Goal: Information Seeking & Learning: Learn about a topic

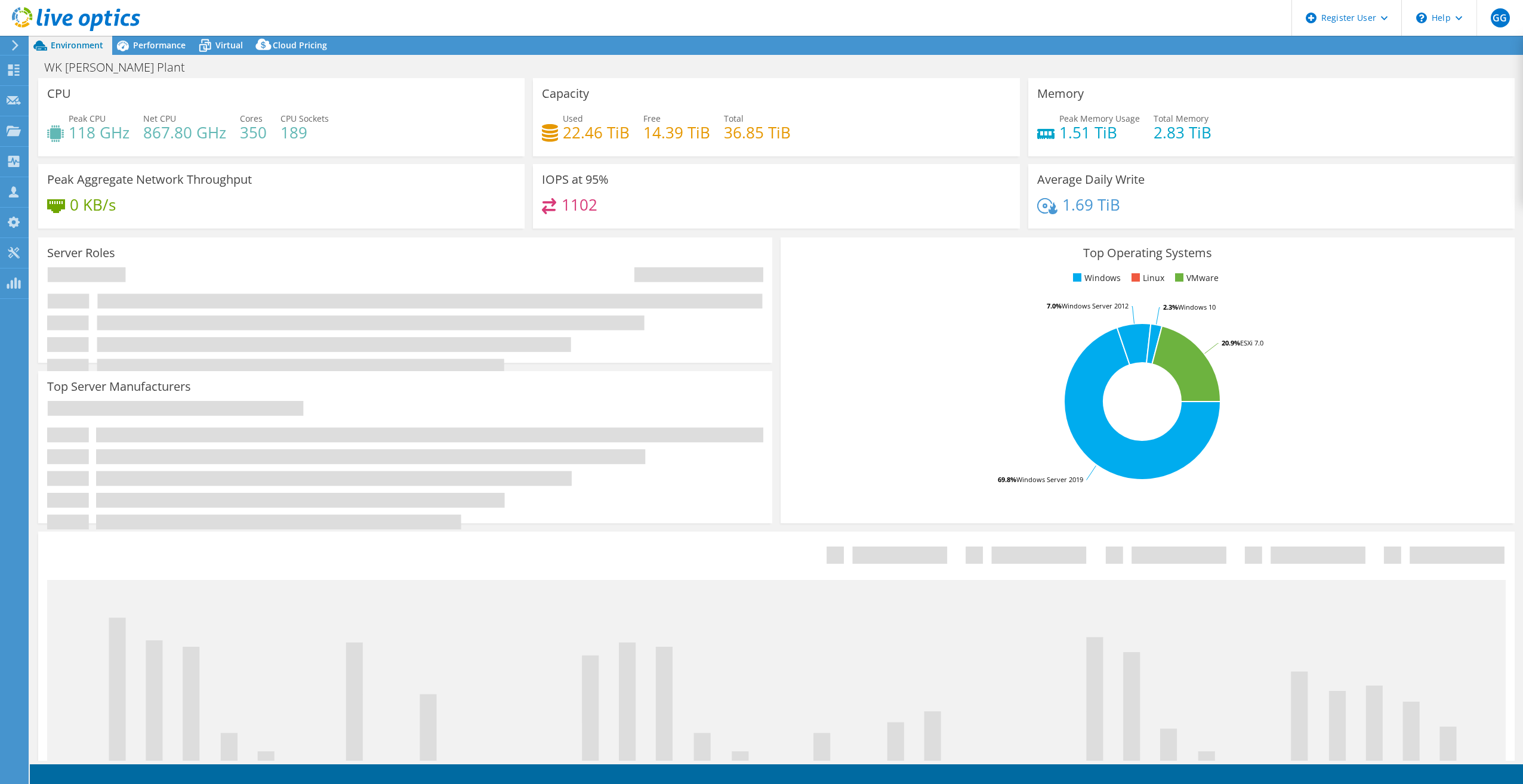
select select "USD"
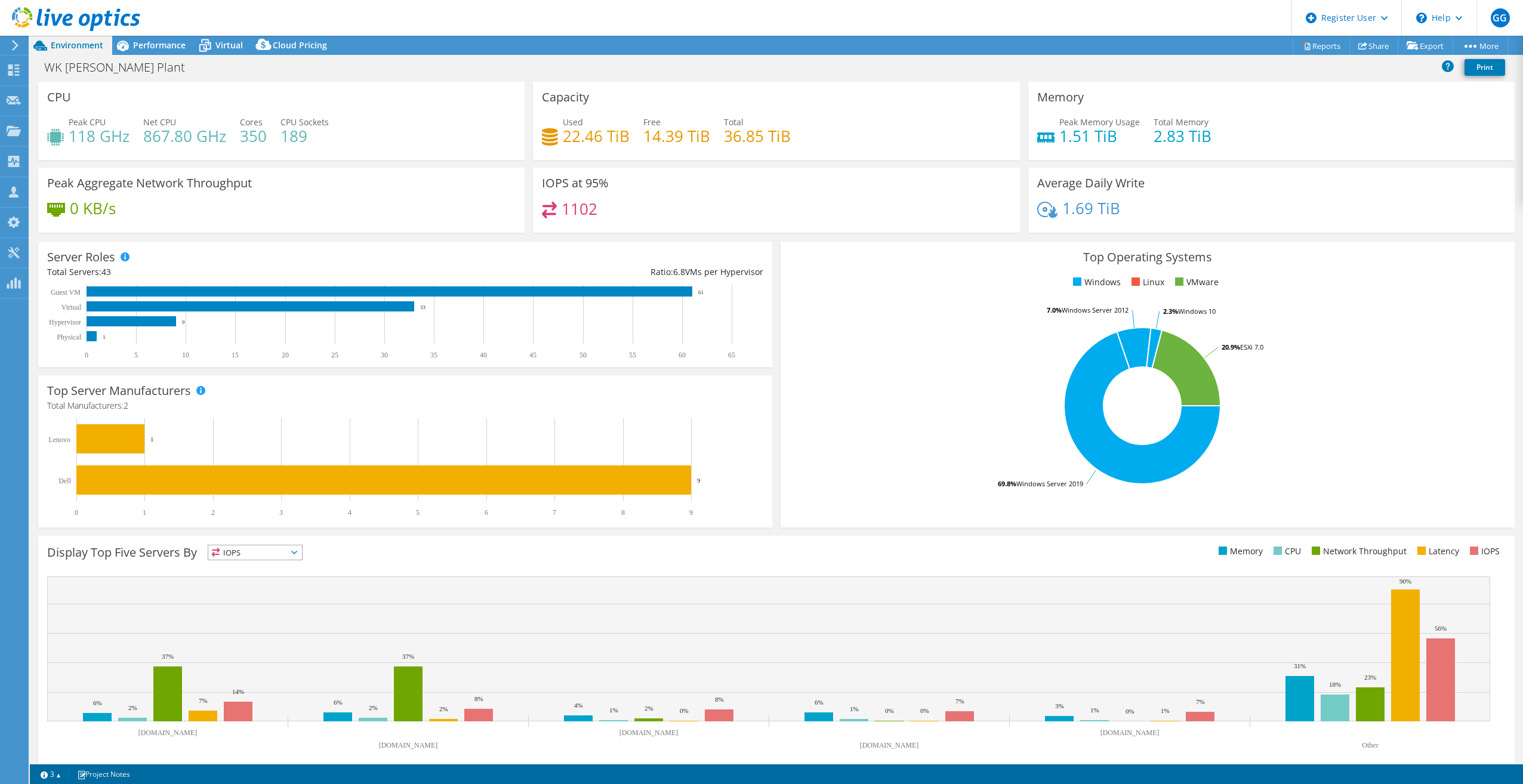
click at [299, 554] on span "IOPS" at bounding box center [255, 552] width 94 height 14
click at [379, 555] on div "Display Top Five Servers By IOPS IOPS" at bounding box center [411, 554] width 729 height 19
click at [229, 45] on span "Virtual" at bounding box center [229, 45] width 27 height 12
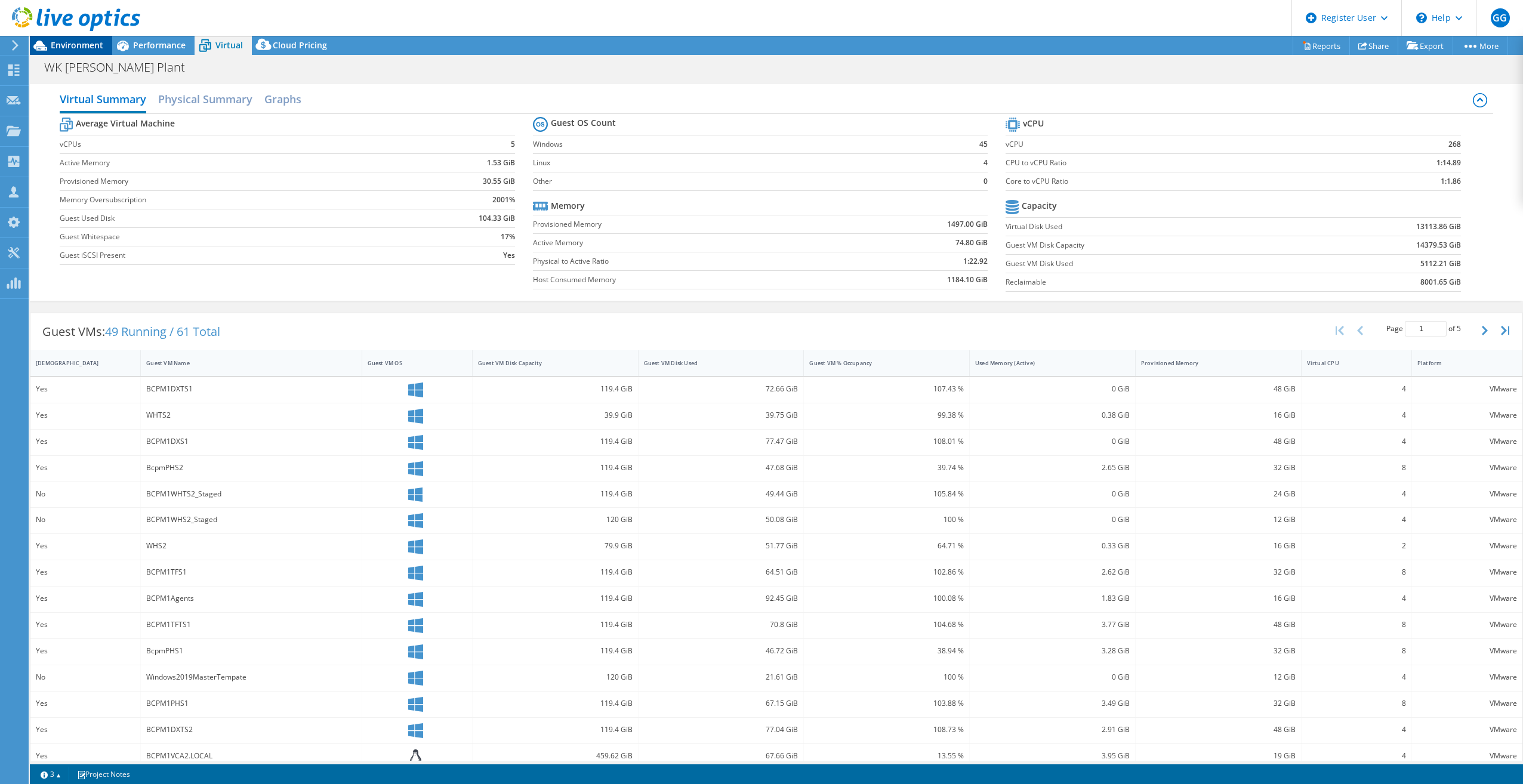
click at [87, 43] on span "Environment" at bounding box center [77, 45] width 52 height 12
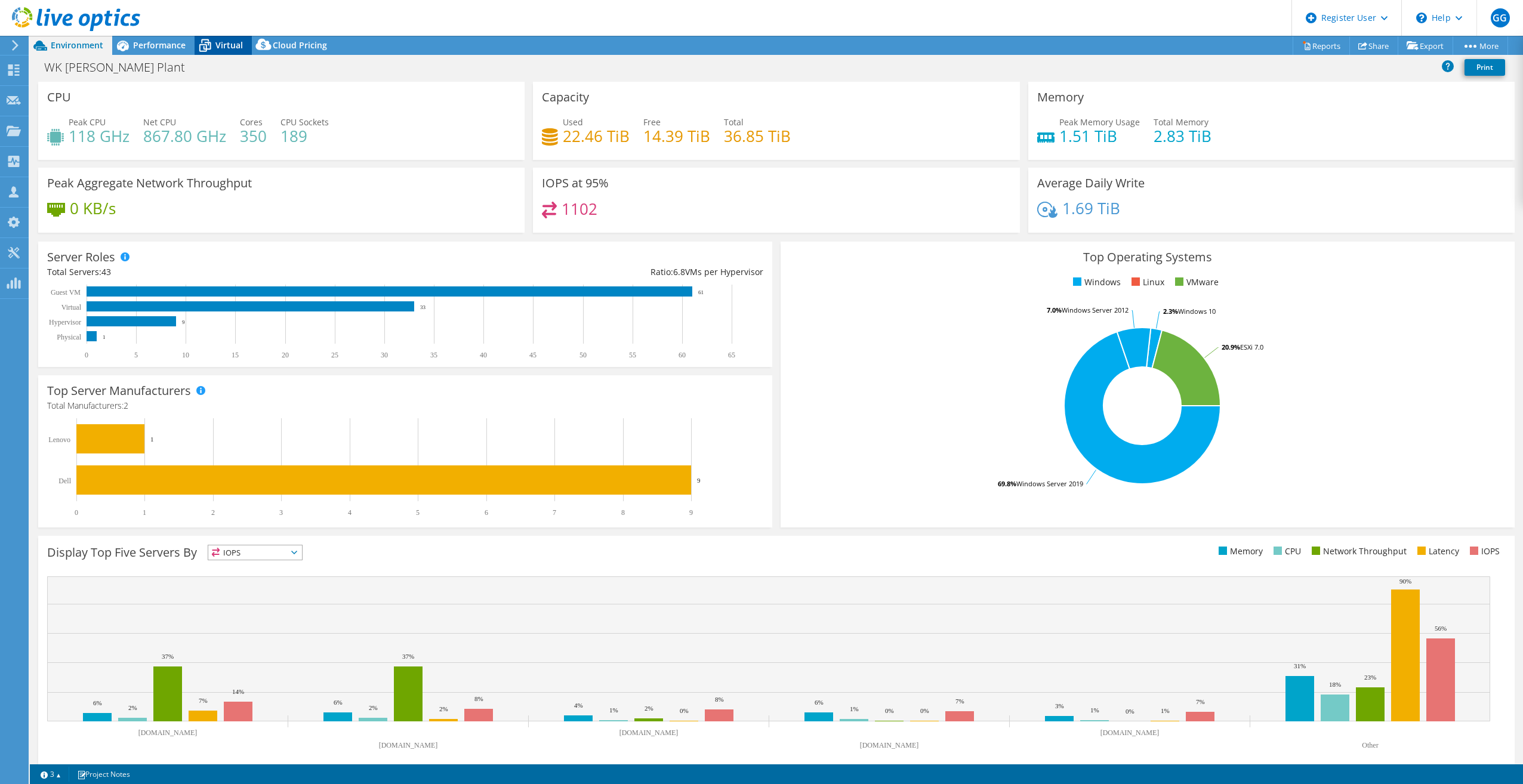
click at [213, 37] on icon at bounding box center [205, 45] width 21 height 21
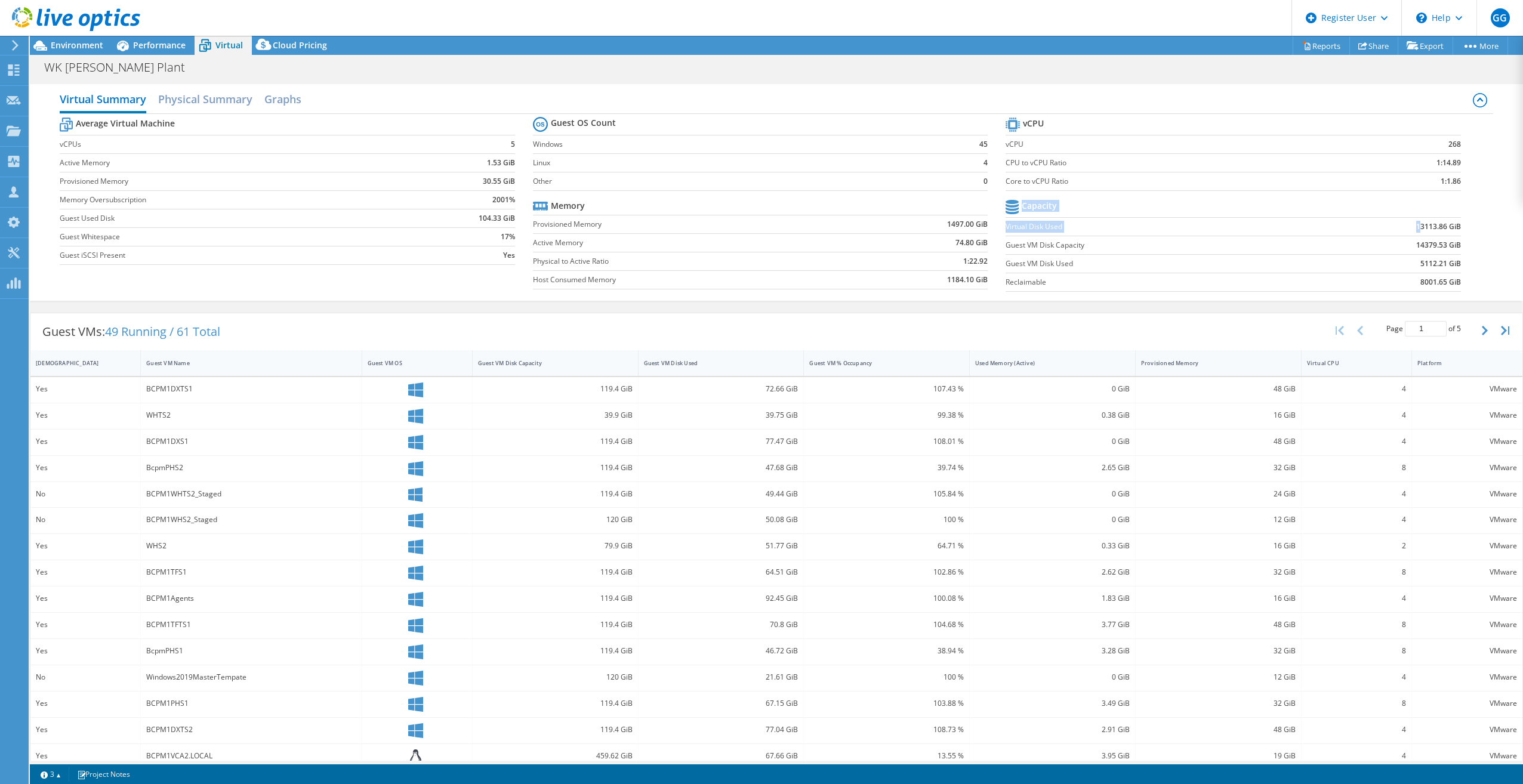
drag, startPoint x: 1460, startPoint y: 229, endPoint x: 1410, endPoint y: 228, distance: 50.0
click at [1410, 228] on section "vCPU vCPU 268 CPU to vCPU Ratio 1:14.89 Core to vCPU Ratio 1:1.86 Capacity Virt…" at bounding box center [1242, 207] width 473 height 183
click at [1416, 226] on b "13113.86 GiB" at bounding box center [1438, 227] width 44 height 12
drag, startPoint x: 1407, startPoint y: 226, endPoint x: 1451, endPoint y: 226, distance: 44.0
click at [1451, 226] on b "13113.86 GiB" at bounding box center [1438, 227] width 44 height 12
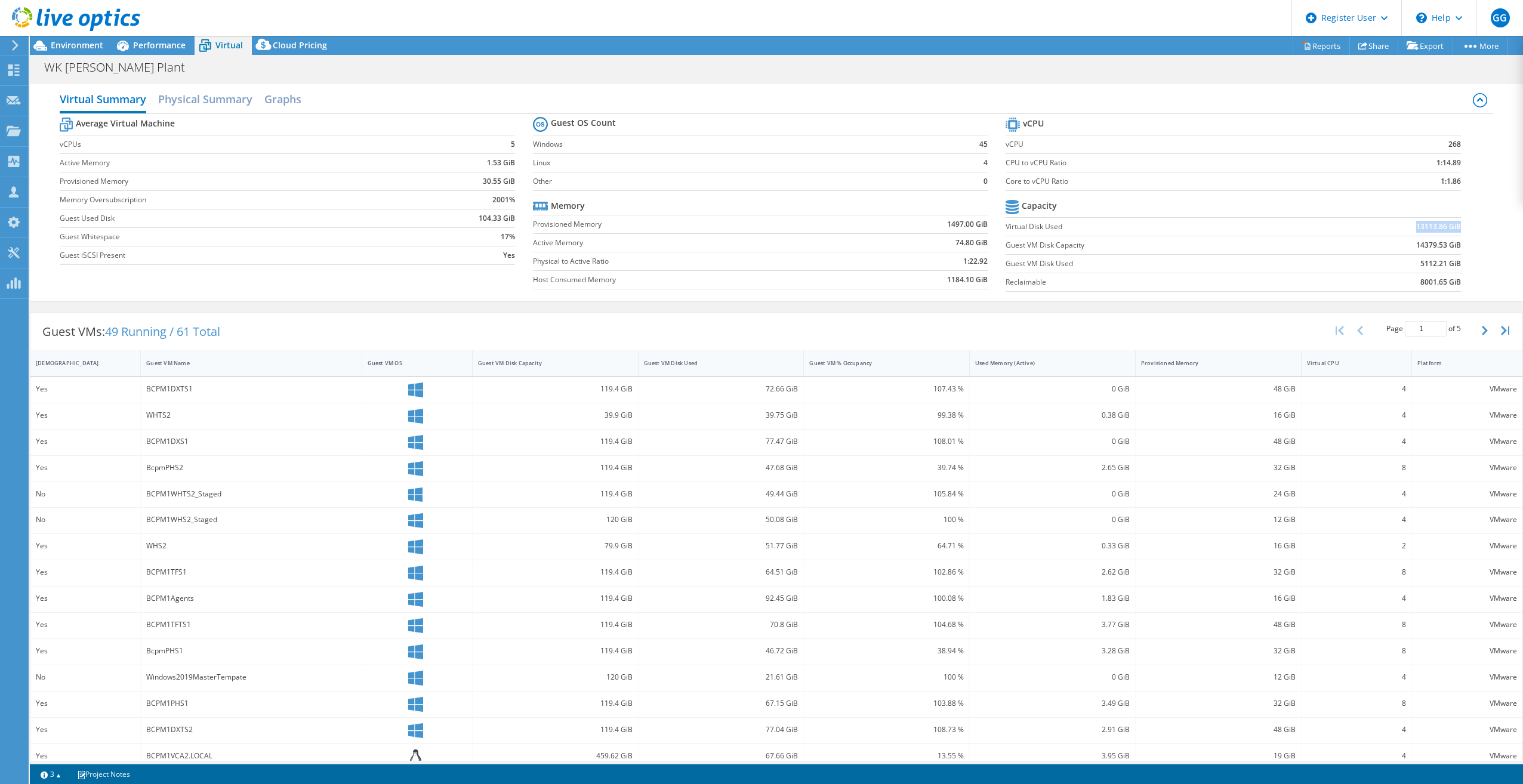
copy b "13113.86 GiB"
drag, startPoint x: 160, startPoint y: 46, endPoint x: 181, endPoint y: 46, distance: 21.0
click at [160, 46] on span "Performance" at bounding box center [159, 45] width 52 height 12
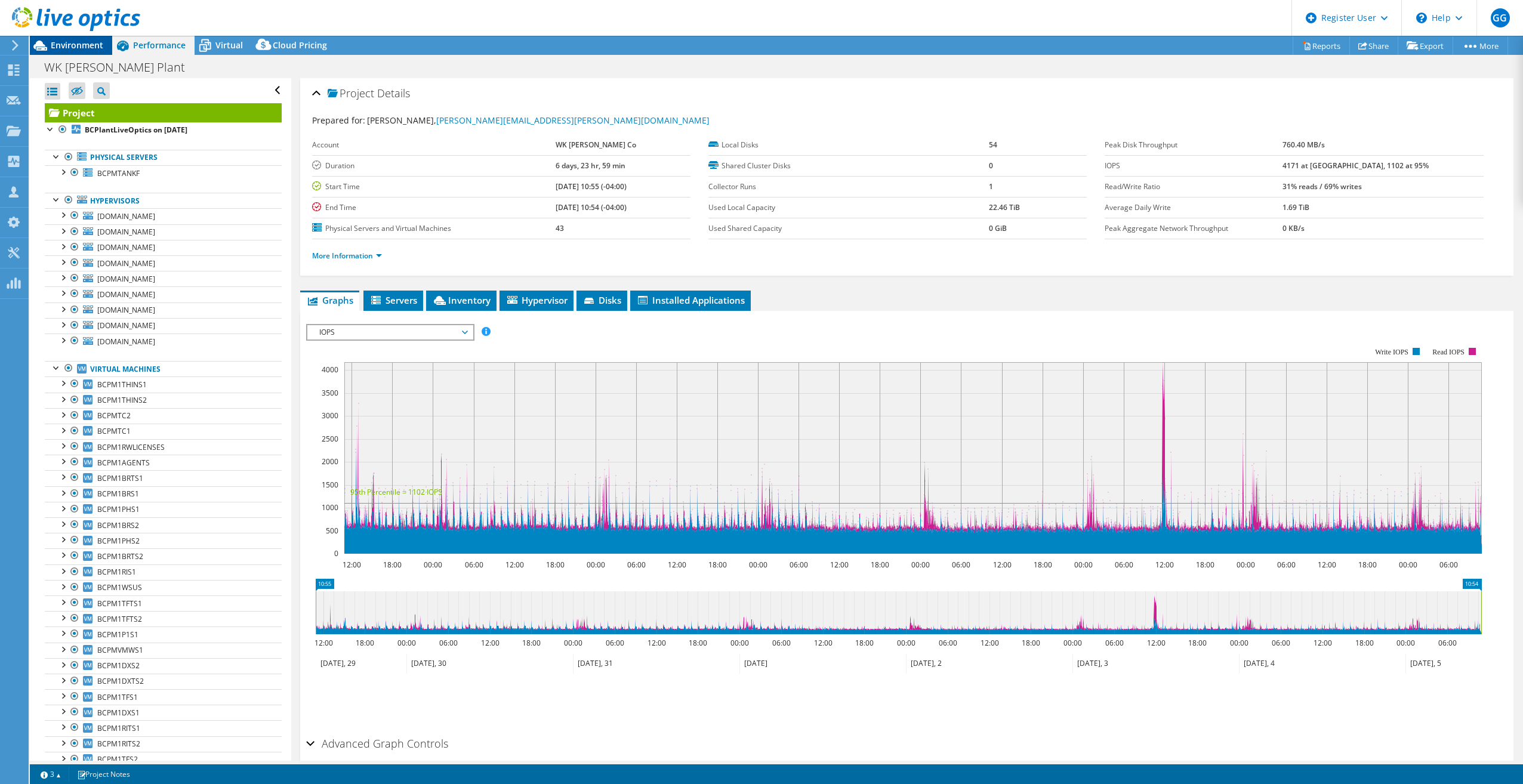
drag, startPoint x: 83, startPoint y: 40, endPoint x: 104, endPoint y: 46, distance: 21.8
click at [83, 40] on span "Environment" at bounding box center [77, 45] width 52 height 12
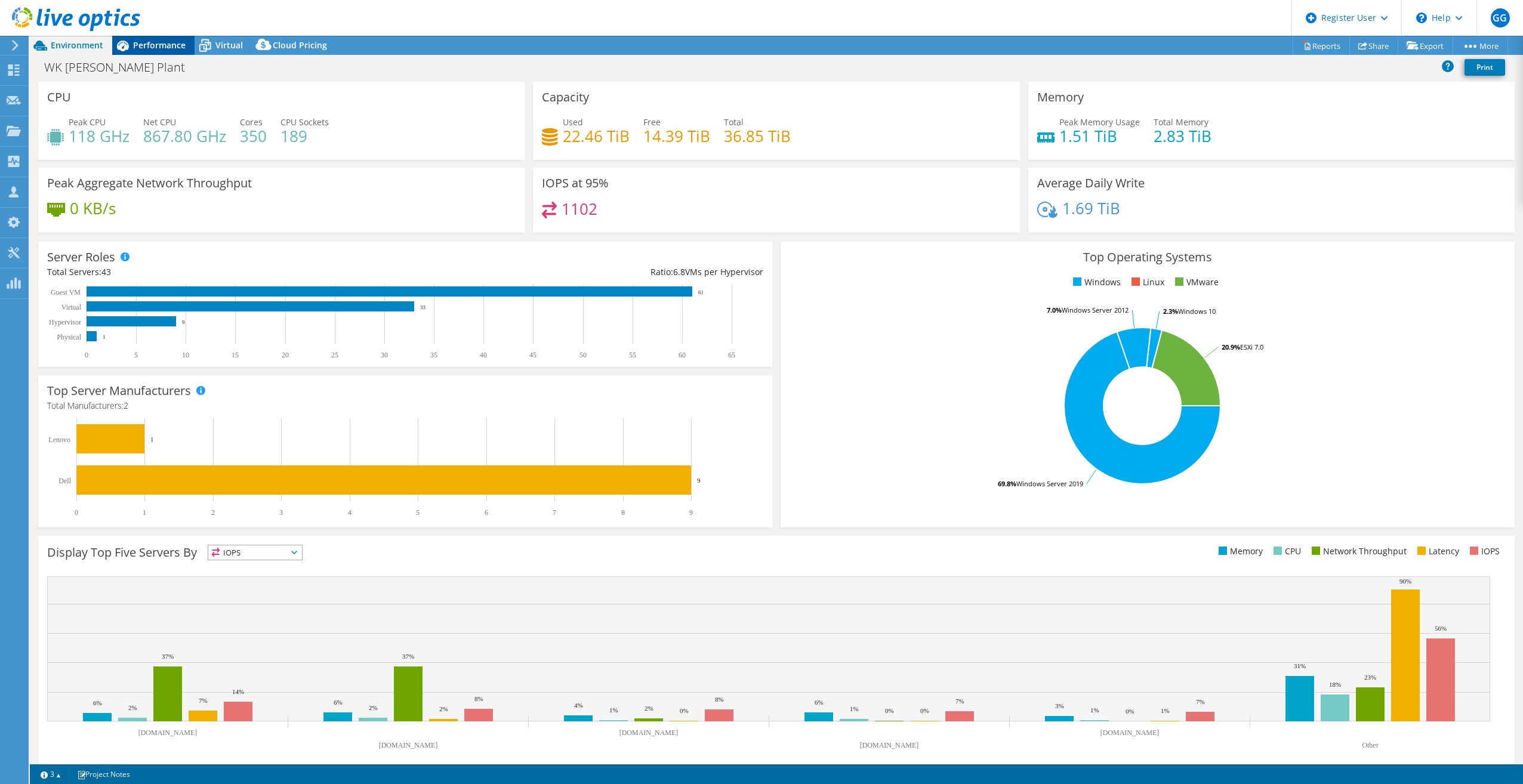
click at [163, 42] on span "Performance" at bounding box center [159, 45] width 52 height 12
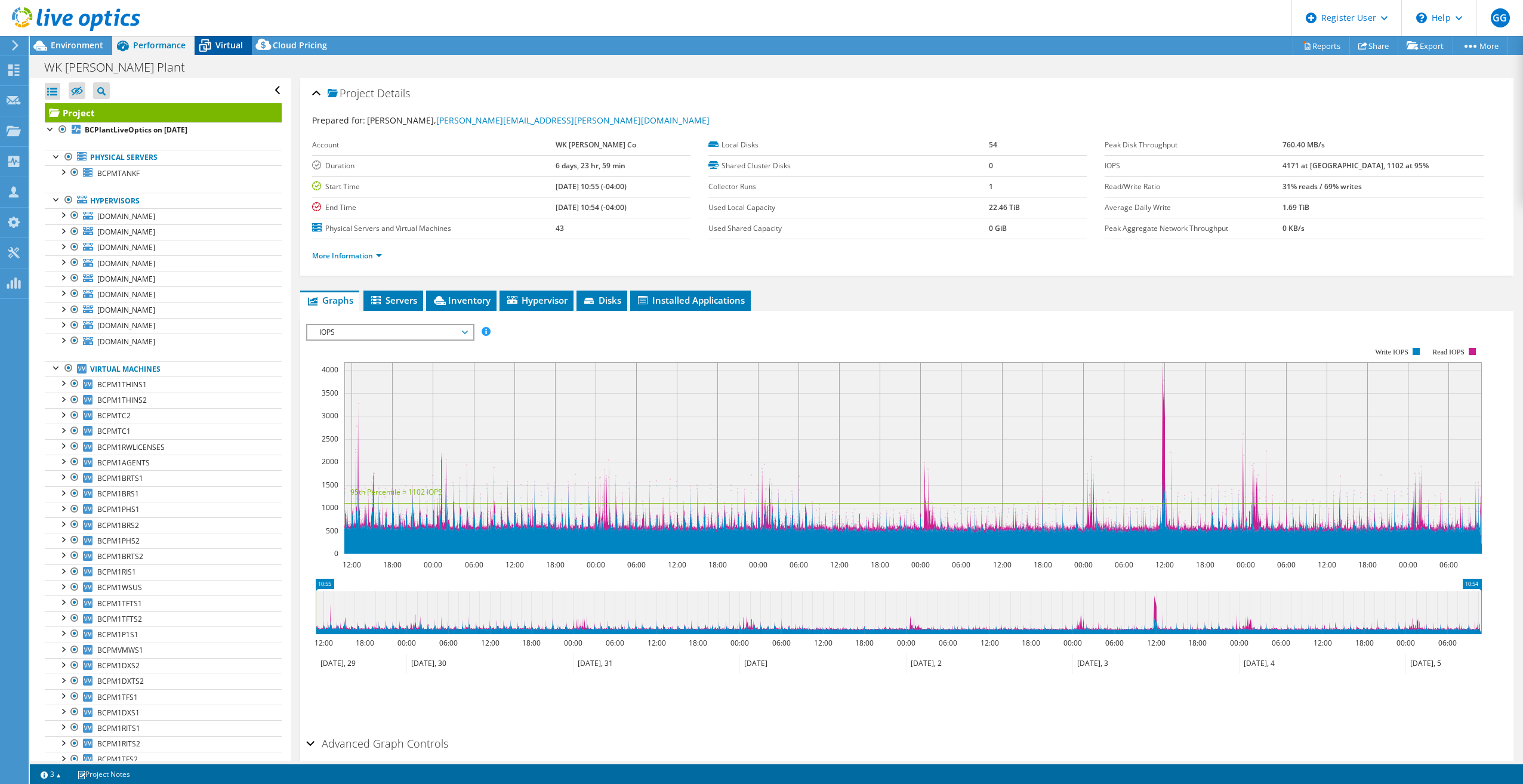
click at [206, 46] on icon at bounding box center [205, 45] width 21 height 21
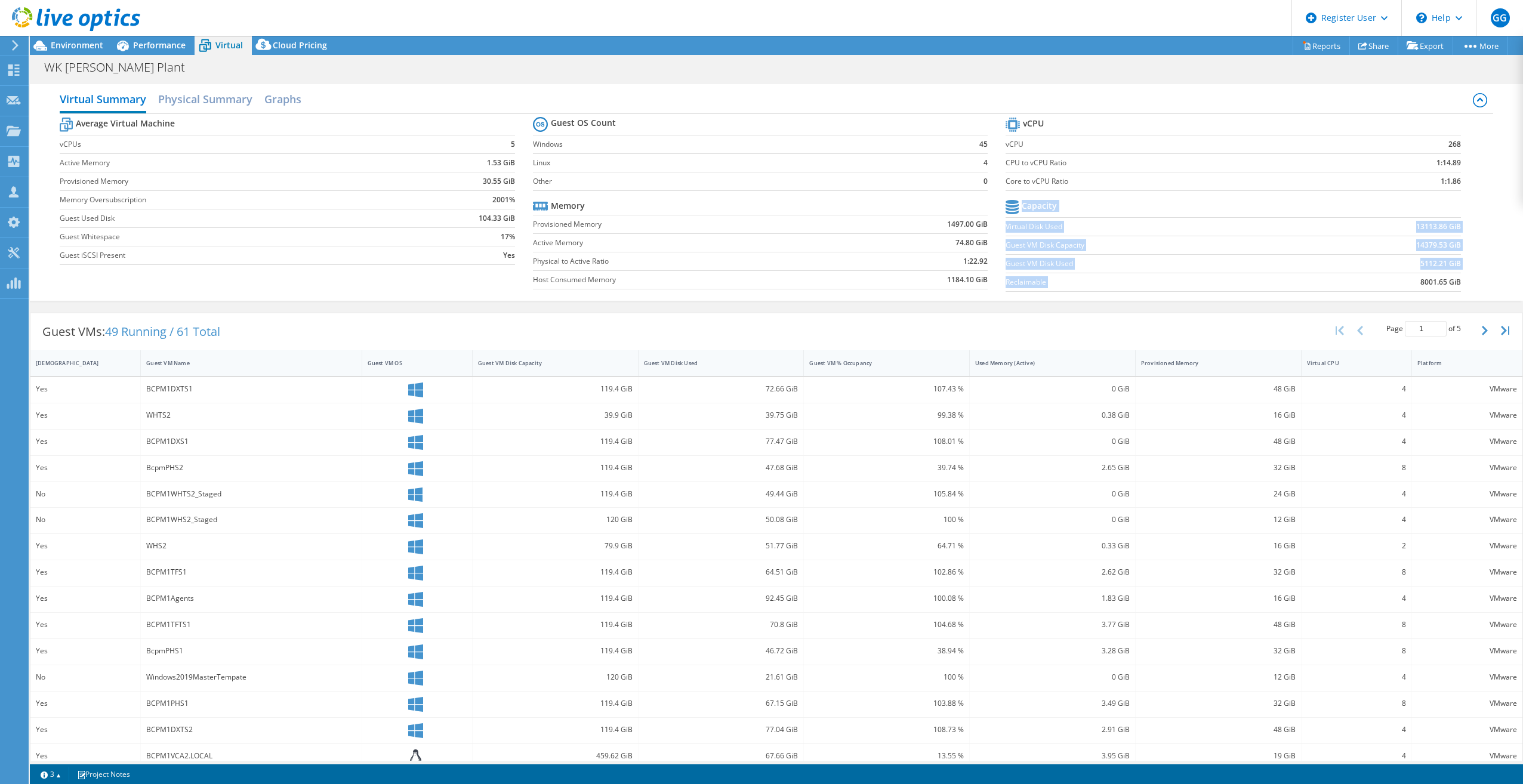
drag, startPoint x: 1410, startPoint y: 283, endPoint x: 1460, endPoint y: 283, distance: 50.0
click at [1460, 283] on section "vCPU vCPU 268 CPU to vCPU Ratio 1:14.89 Core to vCPU Ratio 1:1.86 Capacity Virt…" at bounding box center [1242, 207] width 473 height 183
copy tbody "Capacity Virtual Disk Used 13113.86 GiB Guest VM Disk Capacity 14379.53 GiB Gue…"
click at [1016, 280] on label "Reclaimable" at bounding box center [1154, 282] width 297 height 12
click at [69, 42] on span "Environment" at bounding box center [77, 45] width 52 height 12
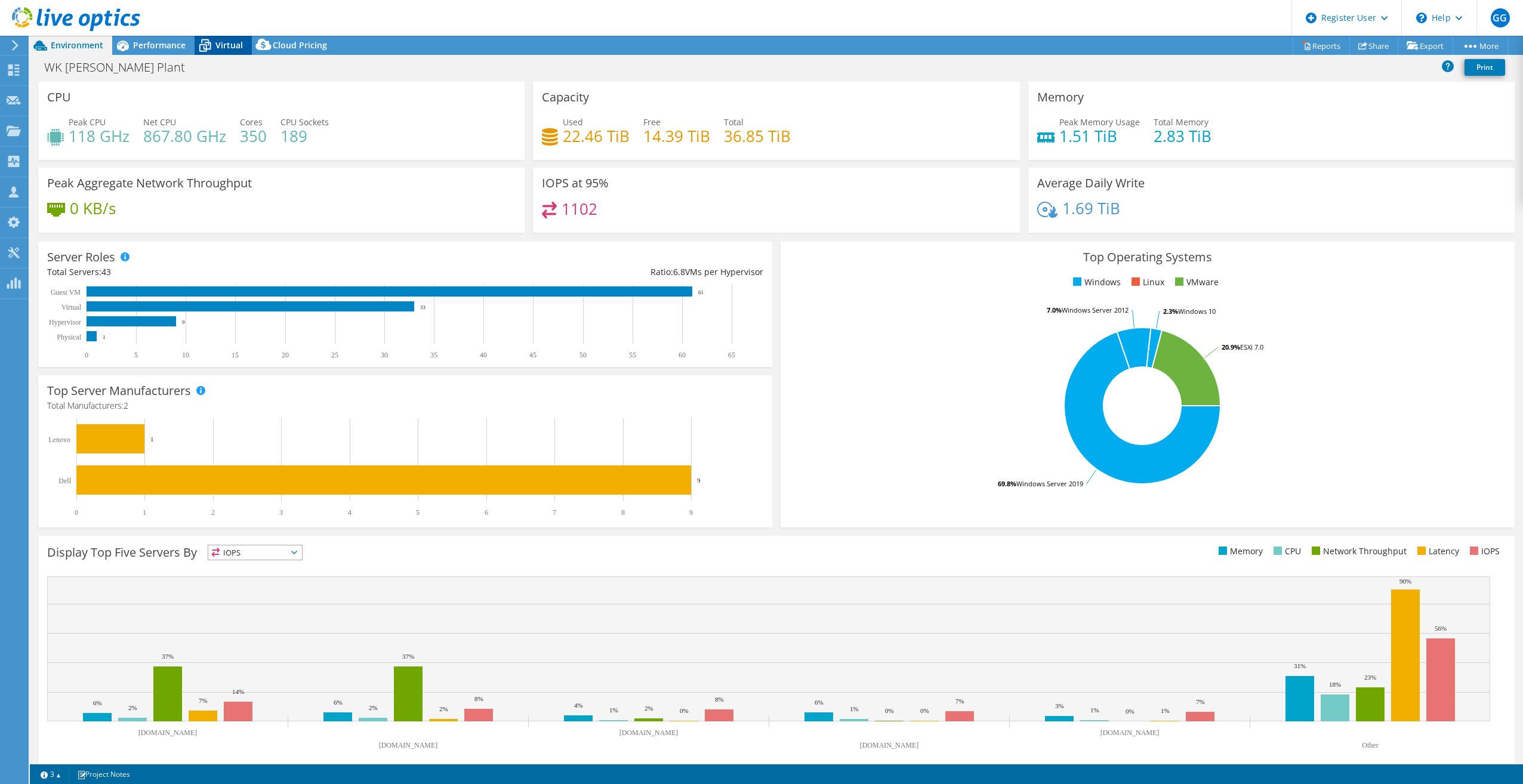
click at [209, 42] on icon at bounding box center [205, 46] width 12 height 10
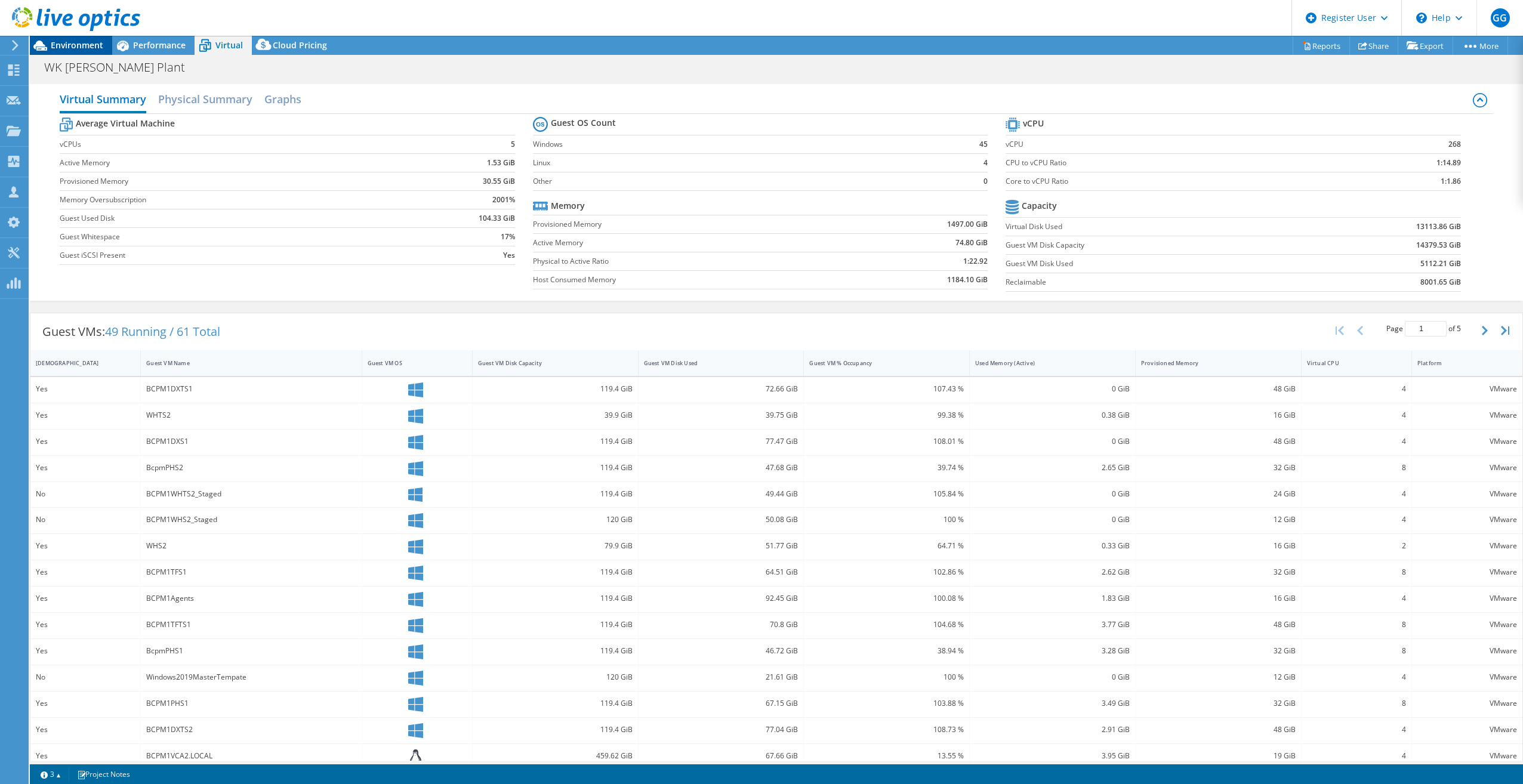
click at [80, 47] on span "Environment" at bounding box center [77, 45] width 52 height 12
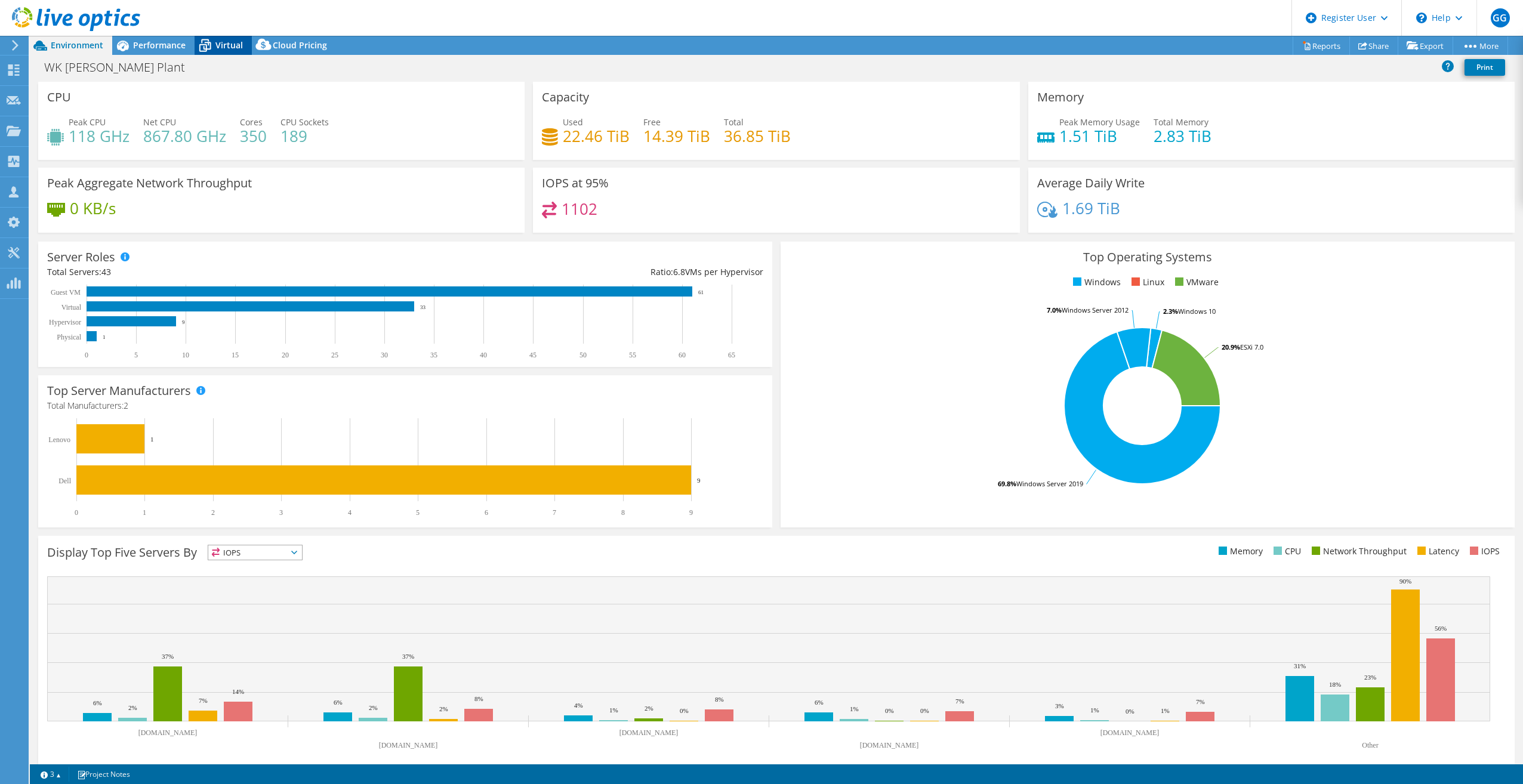
click at [224, 42] on span "Virtual" at bounding box center [229, 45] width 27 height 12
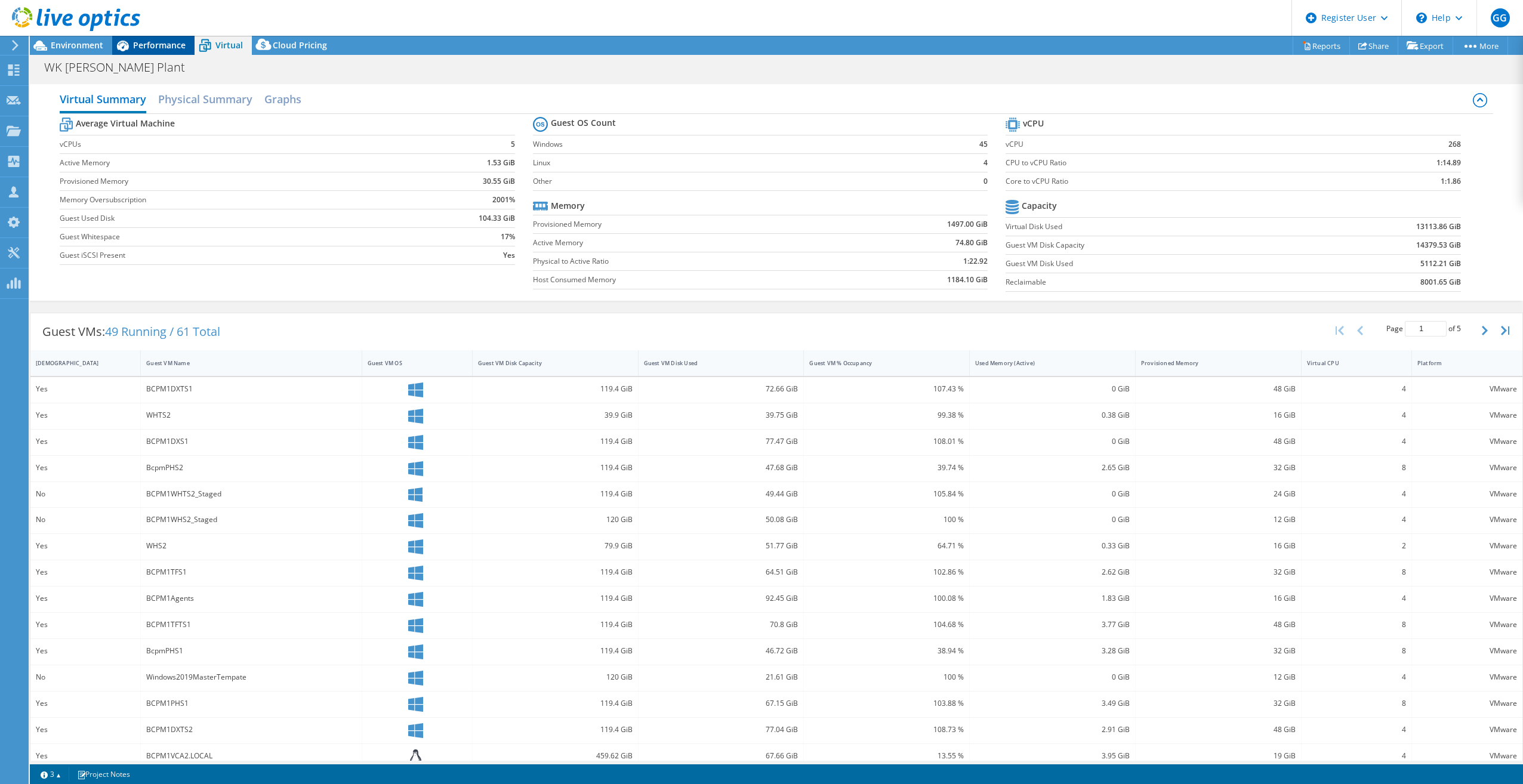
click at [163, 51] on div "Performance" at bounding box center [153, 45] width 82 height 19
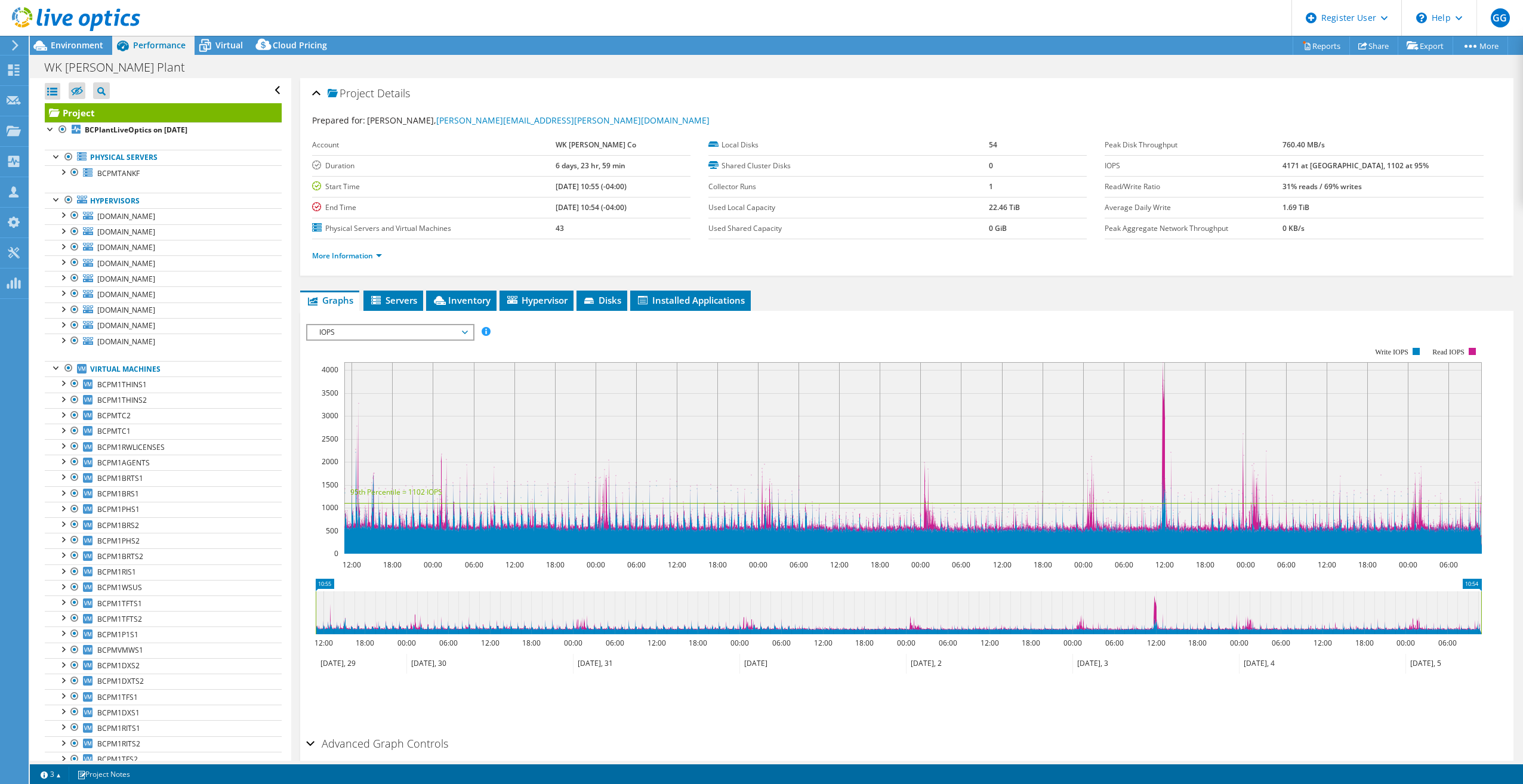
click at [351, 325] on span "IOPS" at bounding box center [389, 332] width 154 height 14
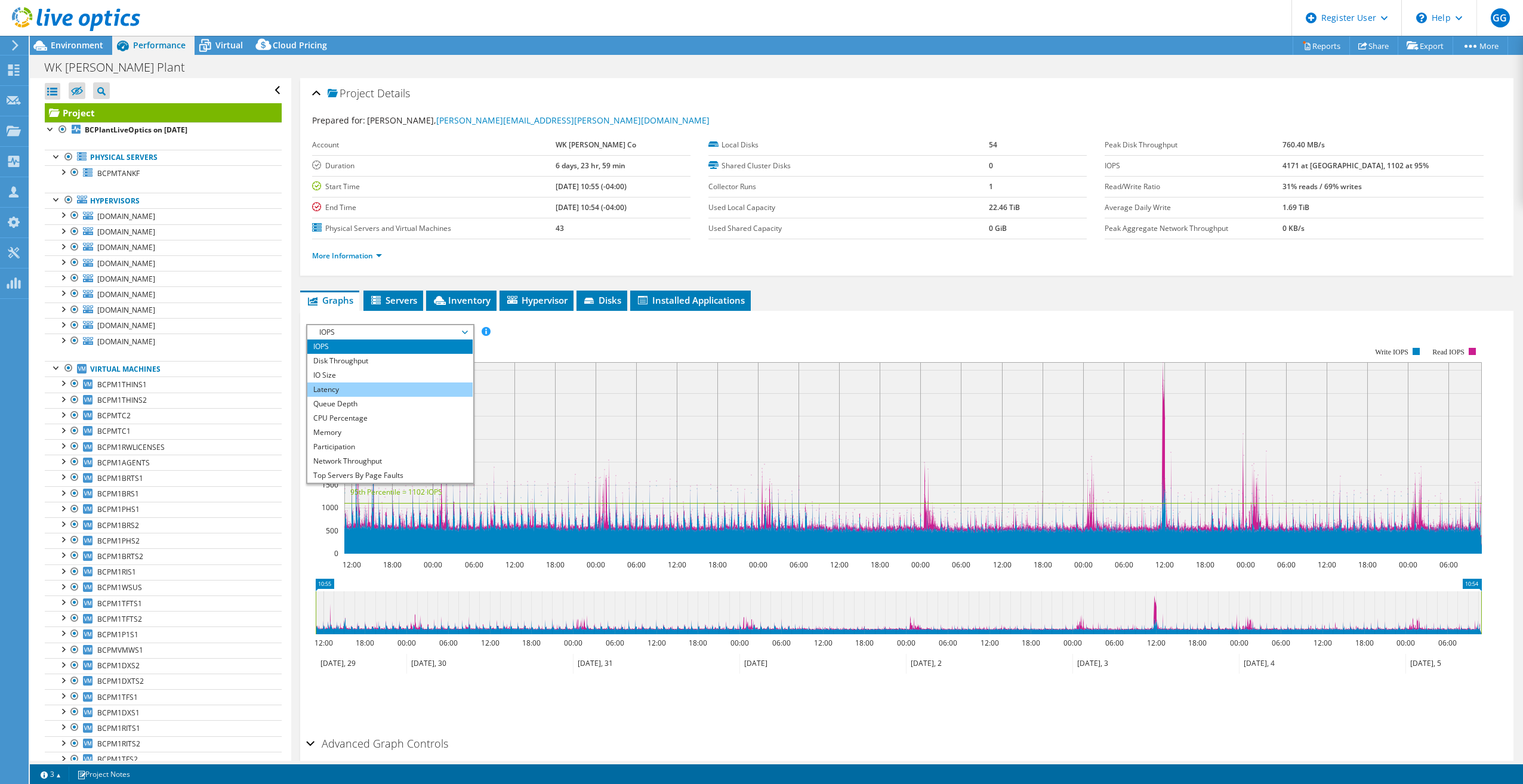
click at [366, 393] on li "Latency" at bounding box center [389, 389] width 165 height 14
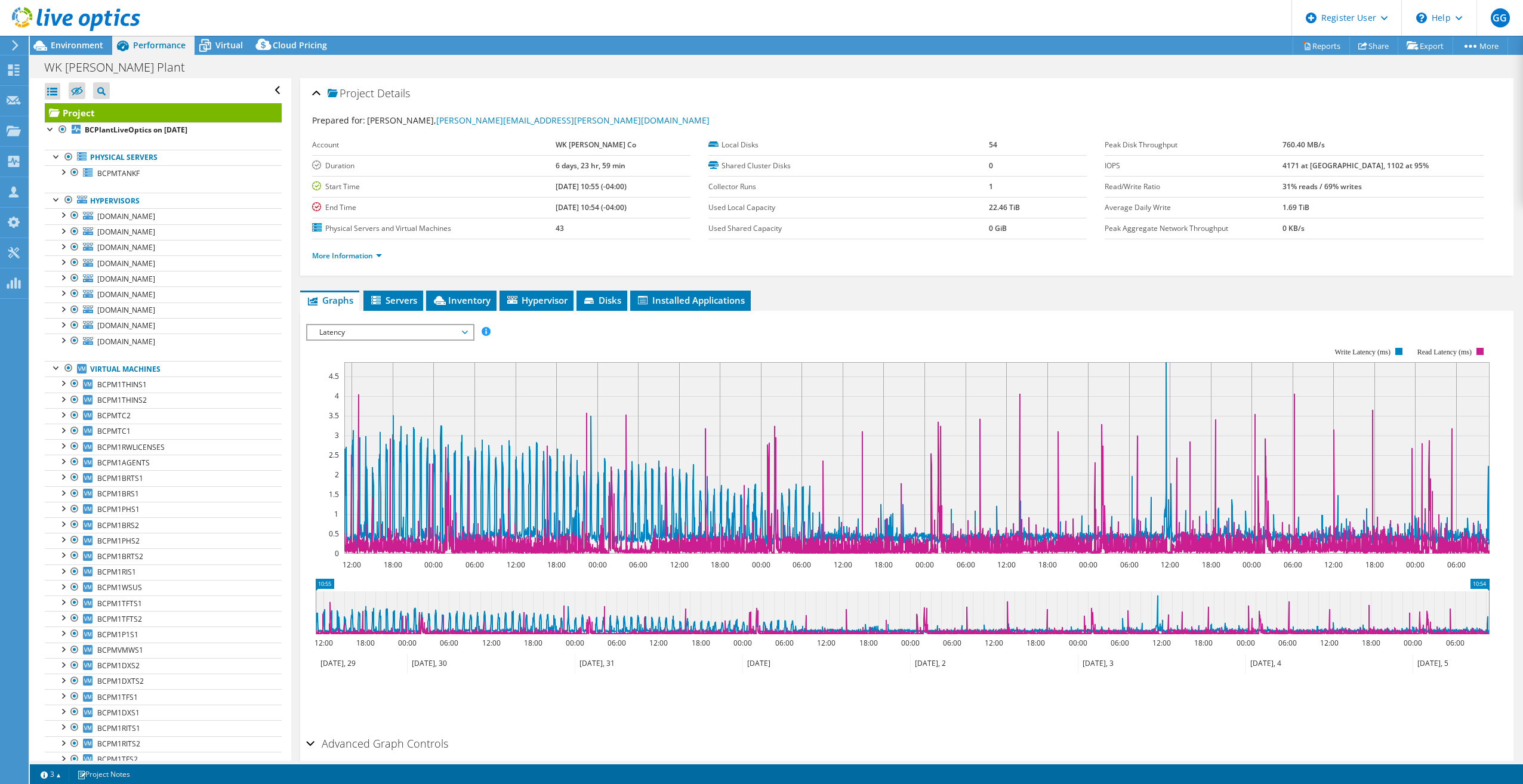
click at [388, 330] on span "Latency" at bounding box center [389, 332] width 154 height 14
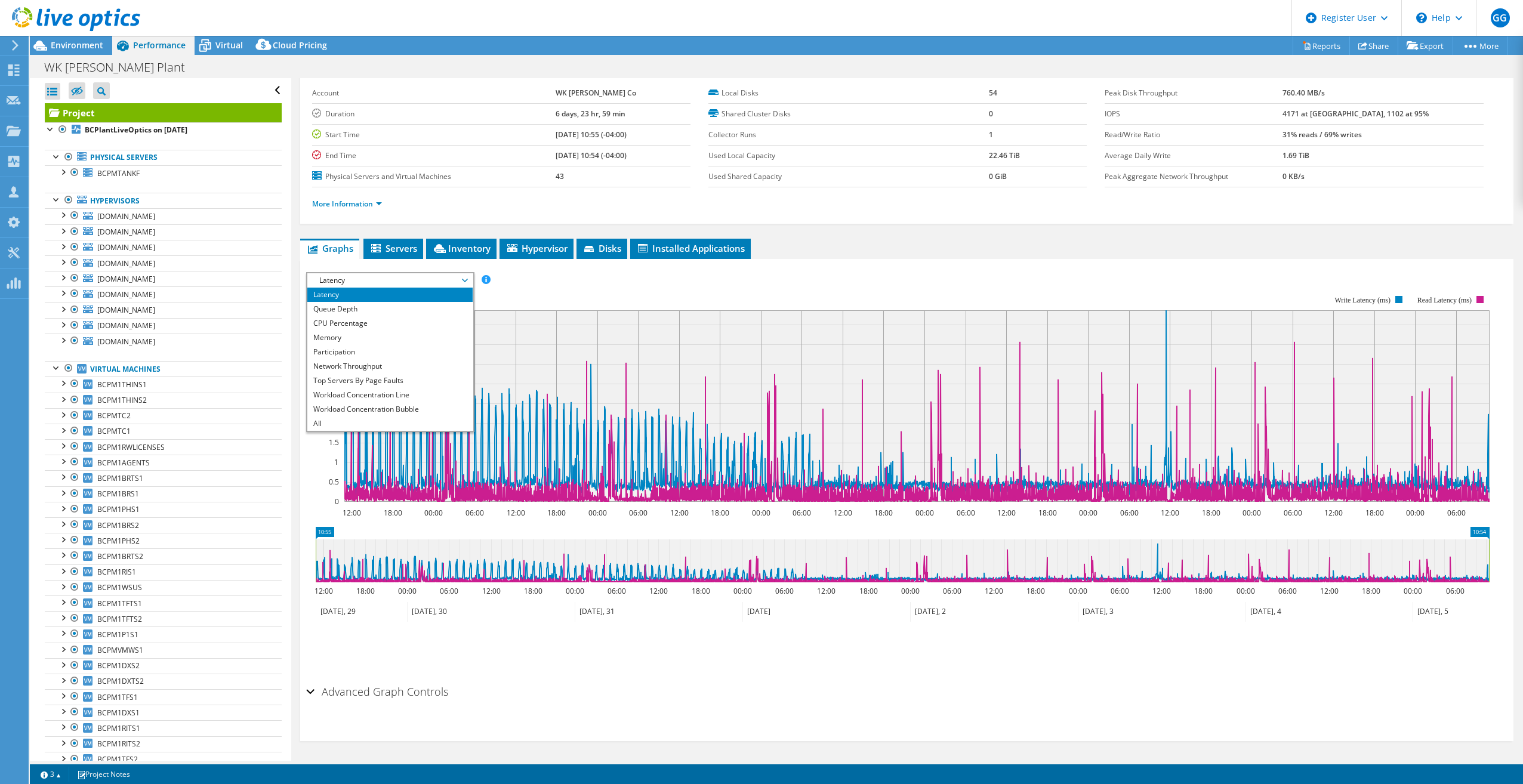
scroll to position [53, 0]
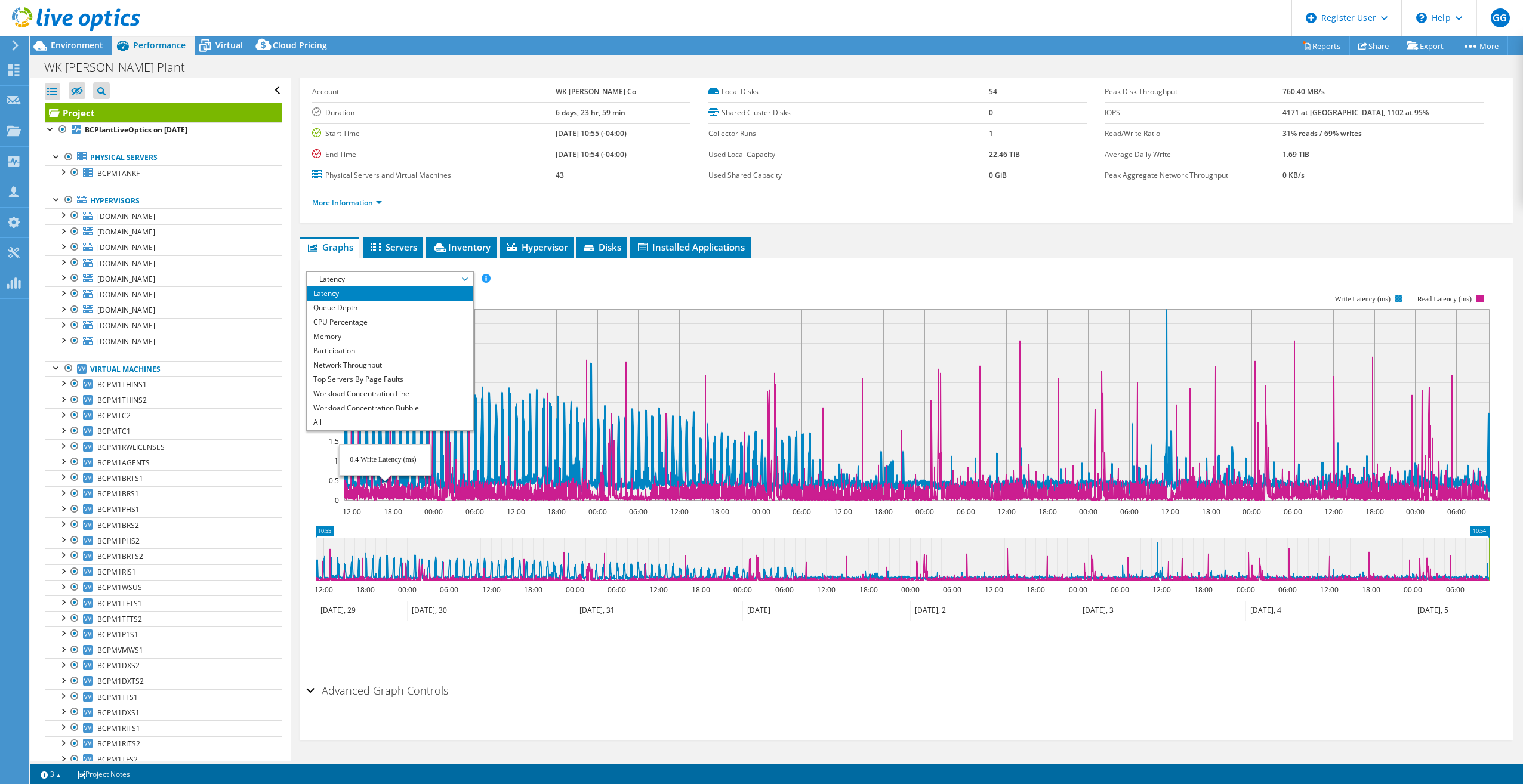
click at [396, 406] on li "Workload Concentration Bubble" at bounding box center [389, 407] width 165 height 14
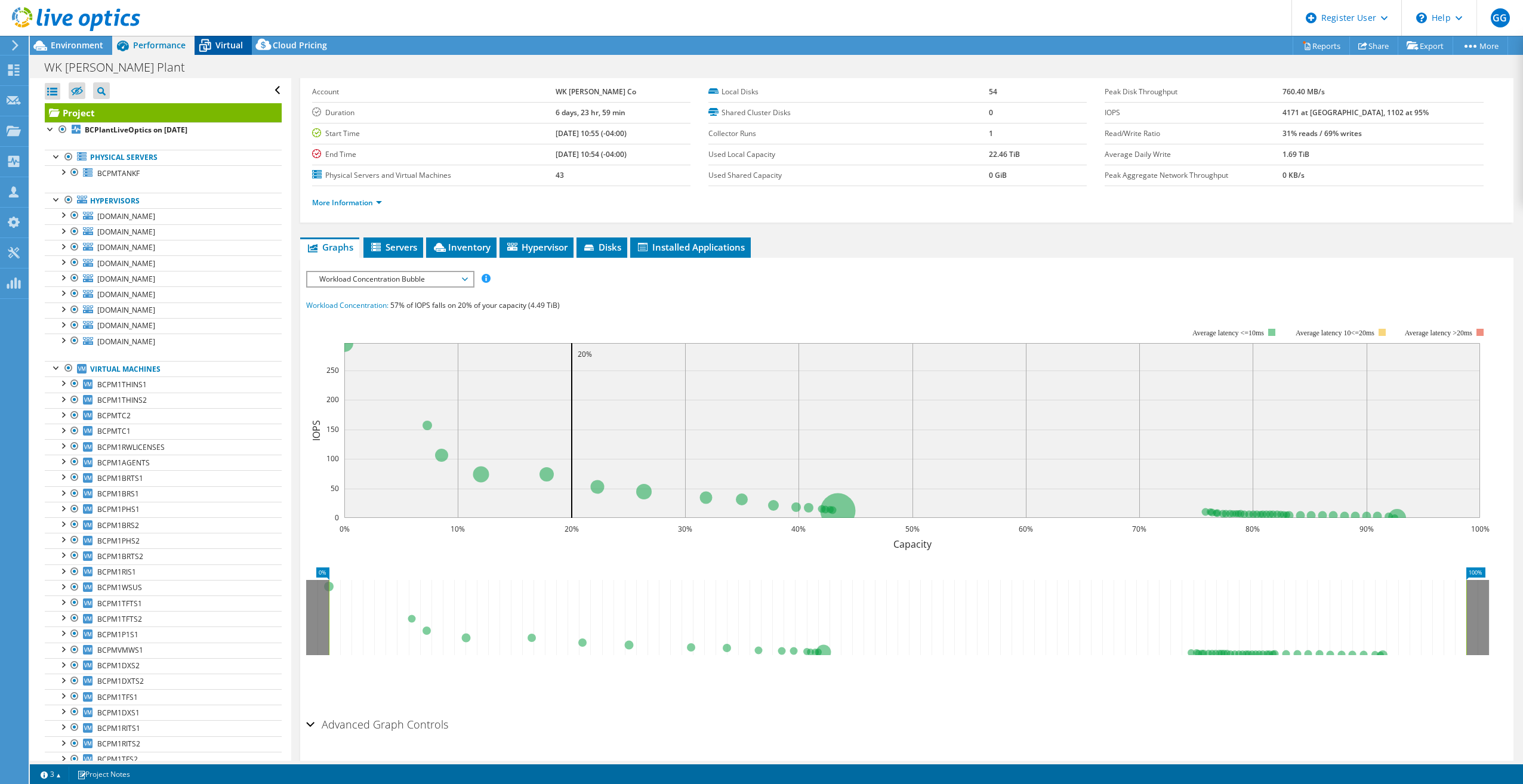
click at [226, 39] on div "Virtual" at bounding box center [222, 45] width 57 height 19
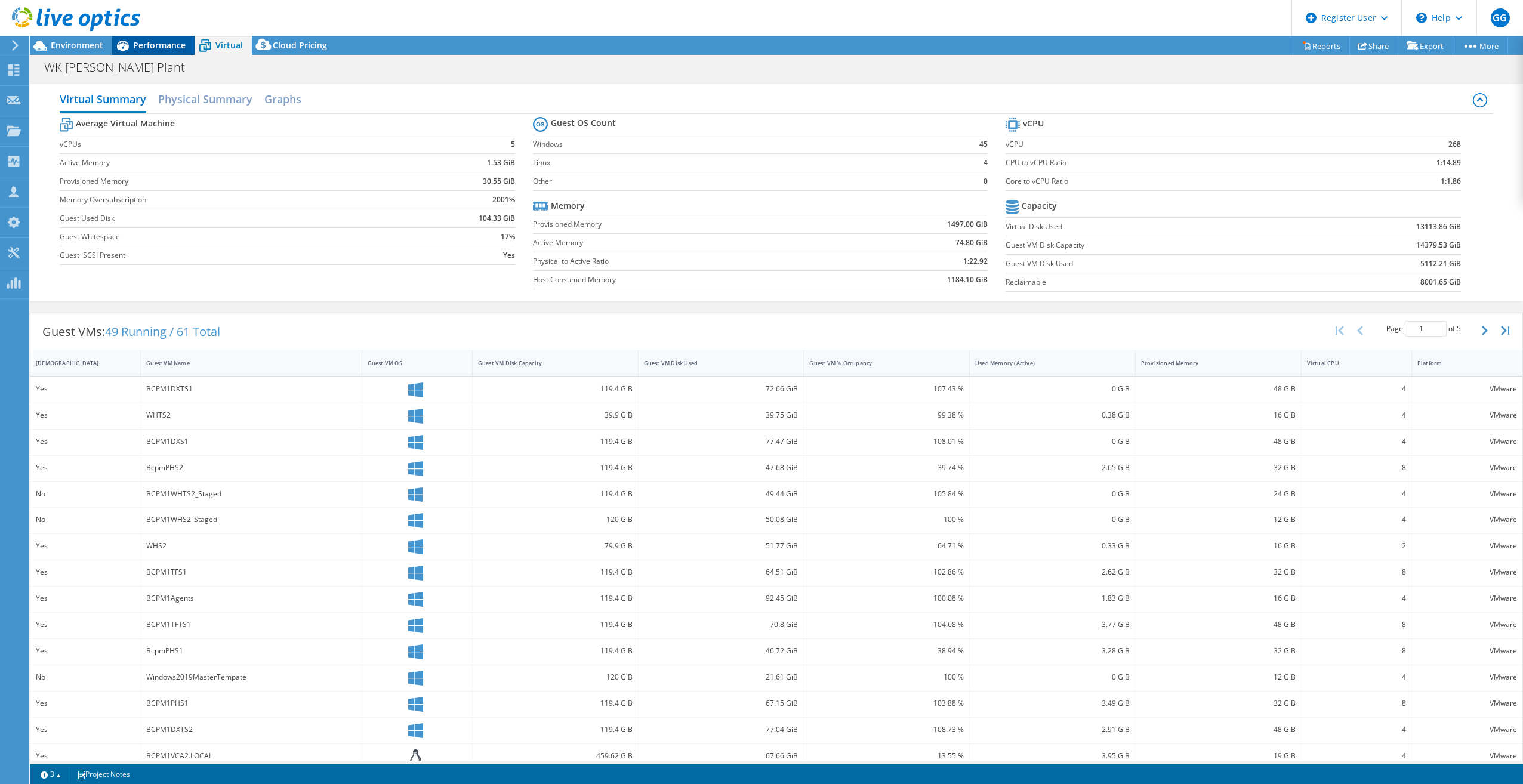
click at [153, 48] on span "Performance" at bounding box center [159, 45] width 52 height 12
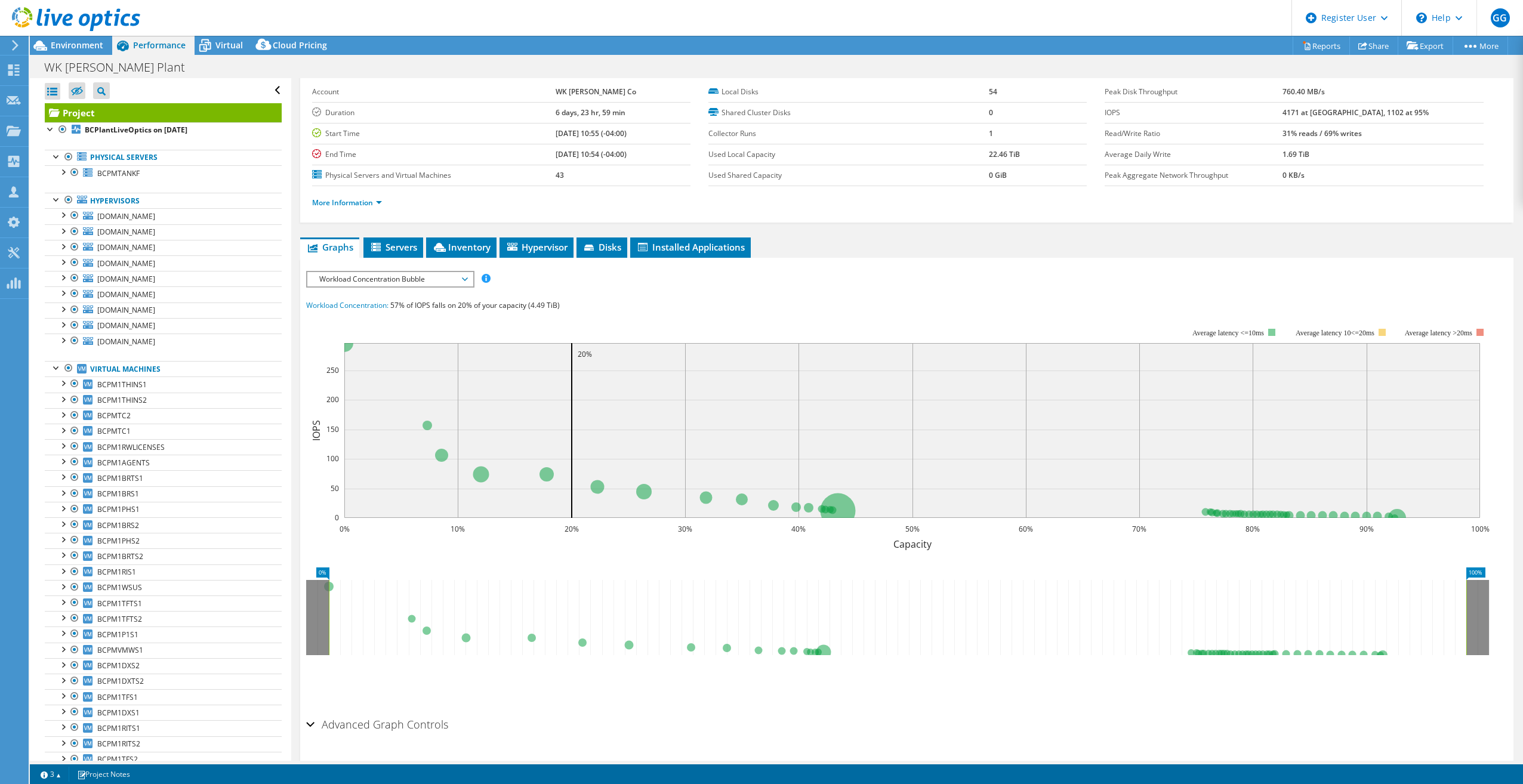
click at [464, 279] on span "Workload Concentration Bubble" at bounding box center [389, 279] width 154 height 14
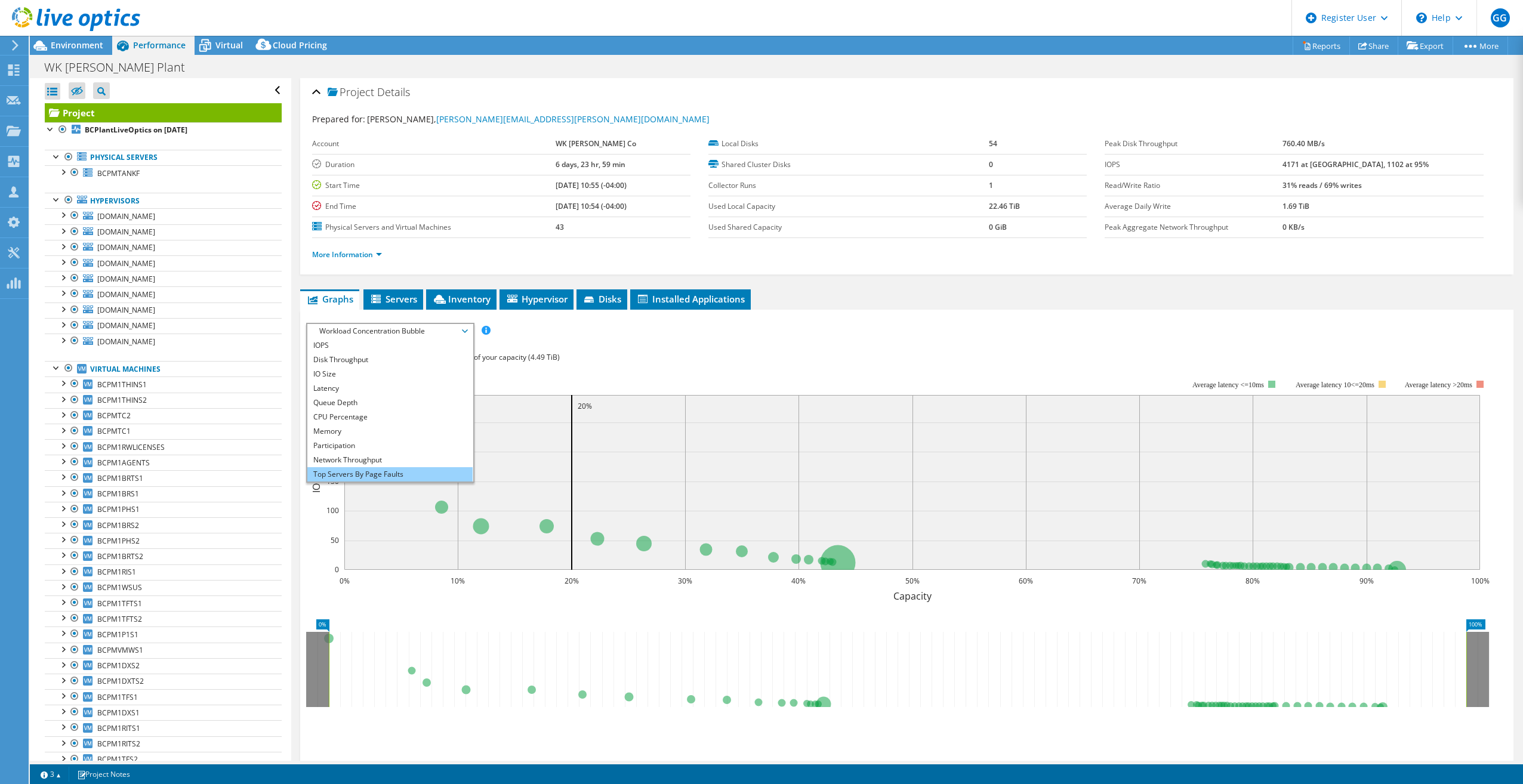
scroll to position [0, 0]
click at [746, 347] on div "IOPS Disk Throughput IO Size Latency Queue Depth CPU Percentage Memory Page Fau…" at bounding box center [907, 544] width 1201 height 441
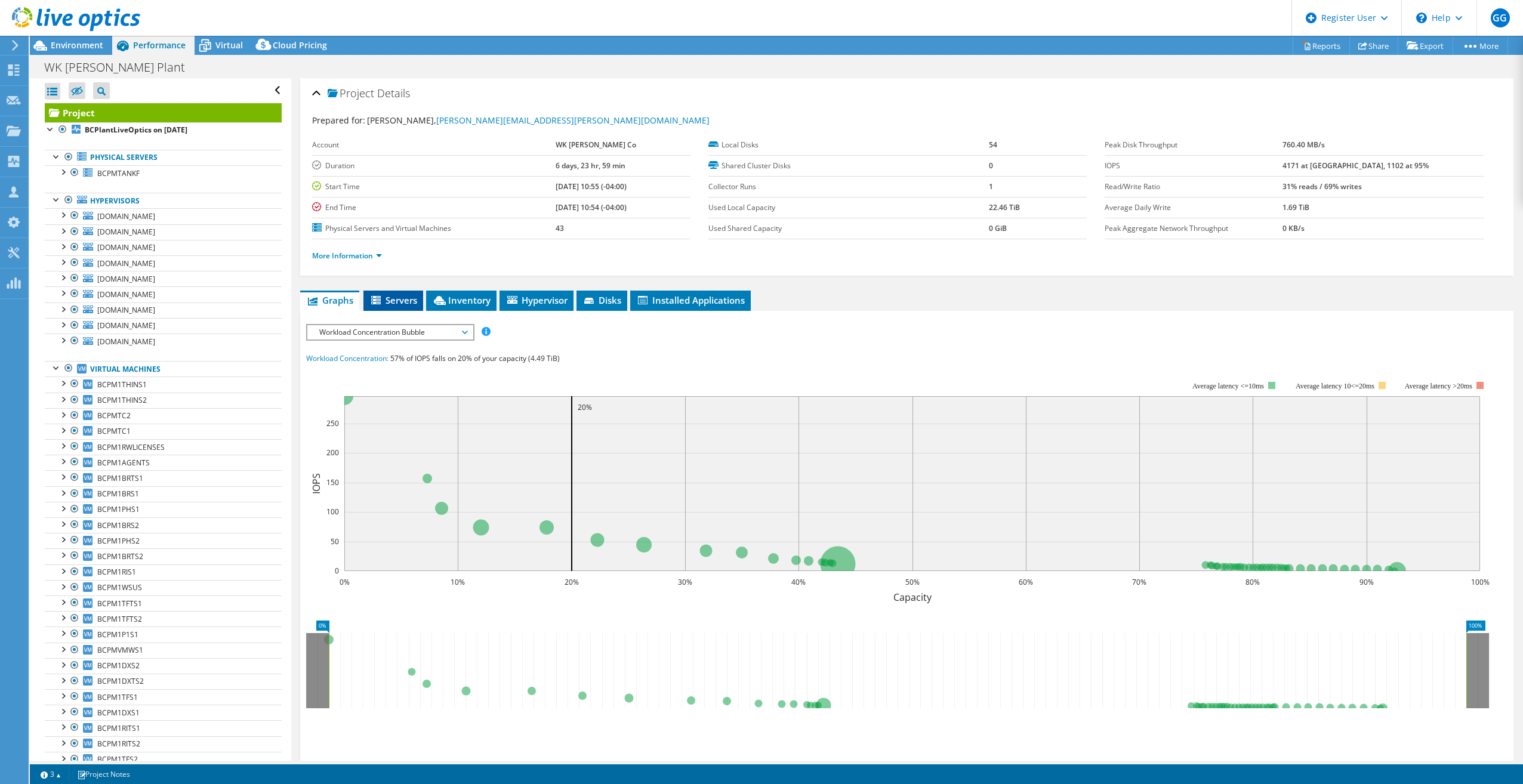
click at [391, 302] on span "Servers" at bounding box center [392, 300] width 47 height 12
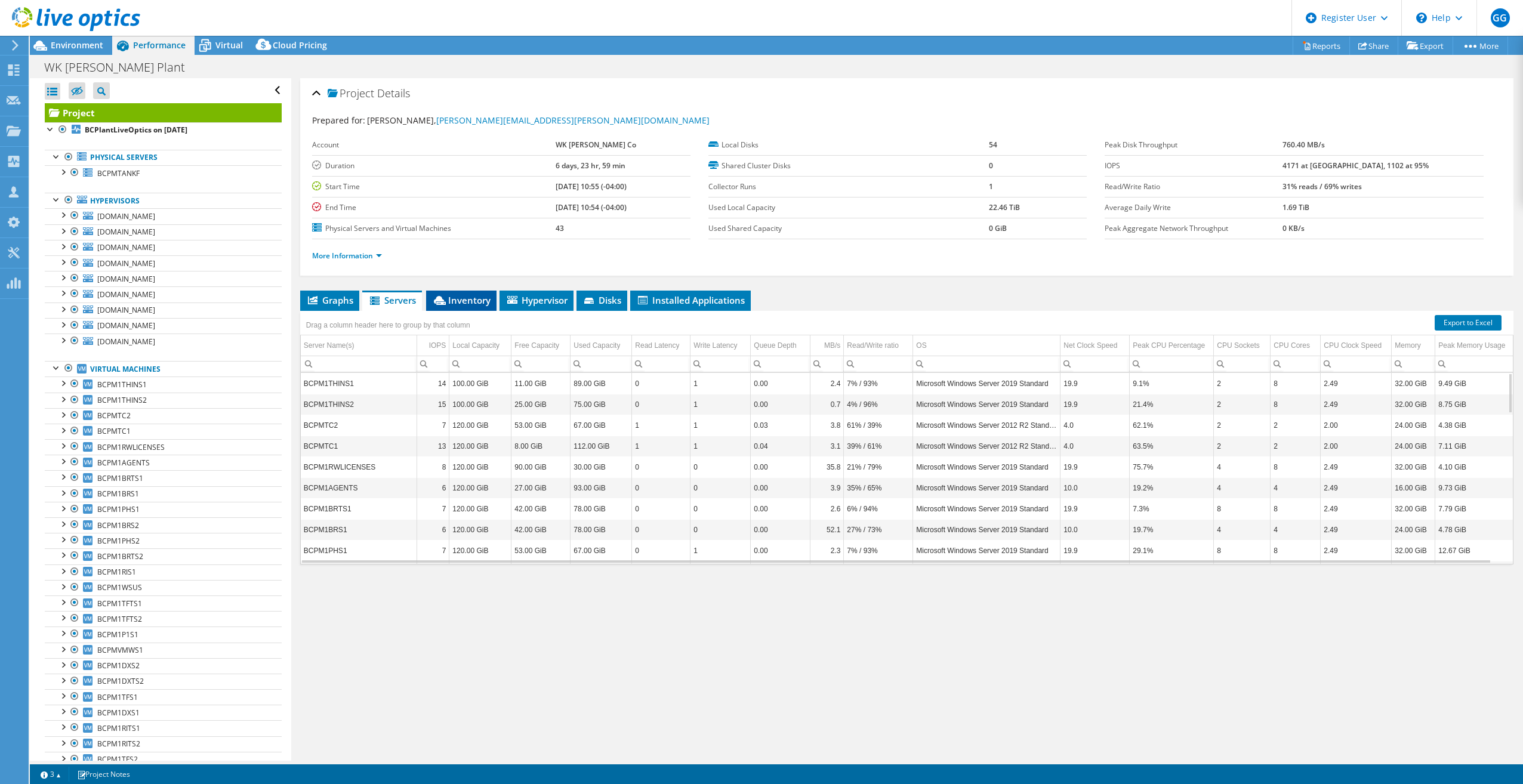
click at [474, 299] on span "Inventory" at bounding box center [461, 300] width 59 height 12
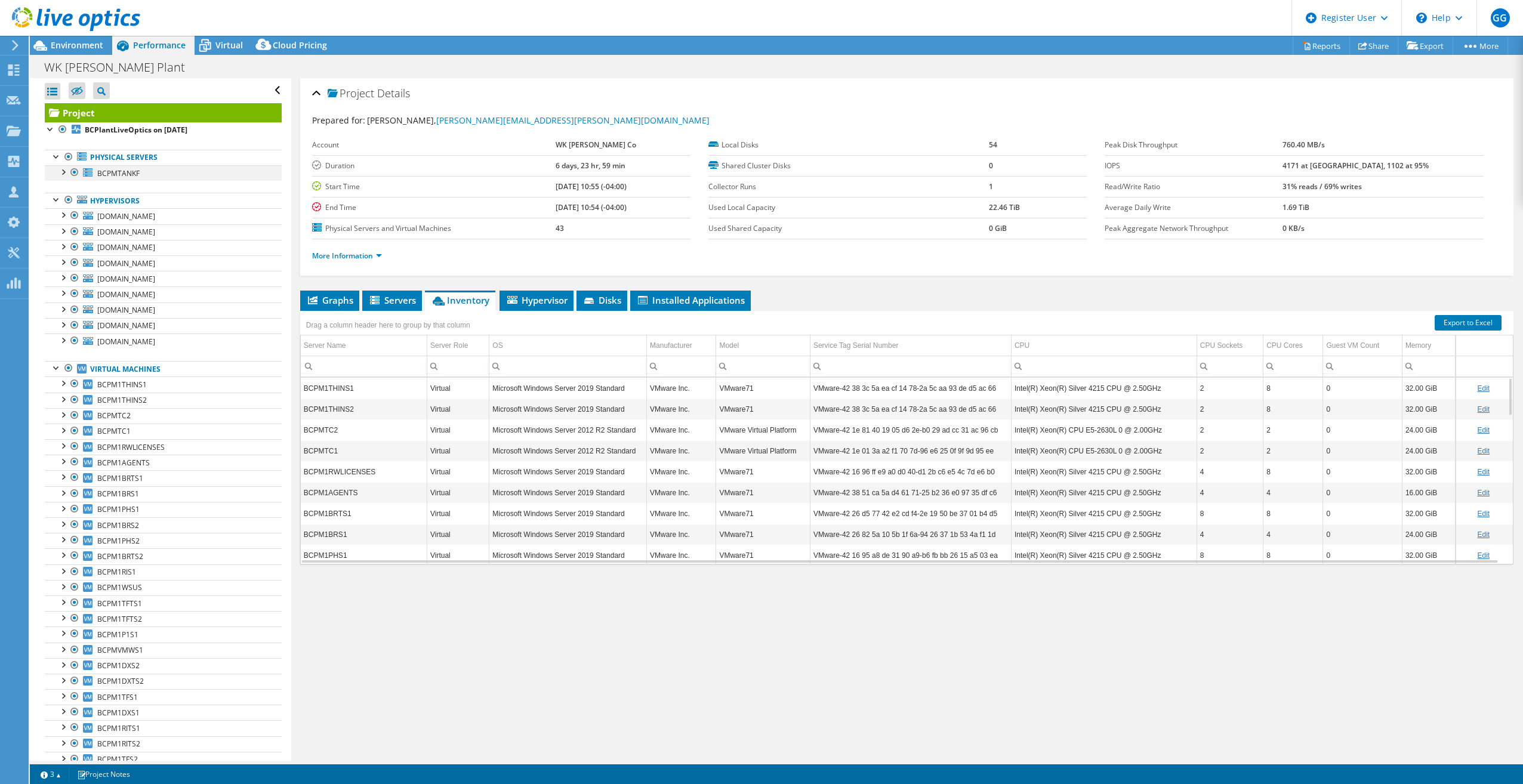
click at [63, 171] on div at bounding box center [63, 171] width 12 height 12
click at [70, 204] on div at bounding box center [69, 202] width 12 height 12
click at [69, 38] on div at bounding box center [70, 19] width 140 height 40
click at [229, 48] on span "Virtual" at bounding box center [229, 45] width 27 height 12
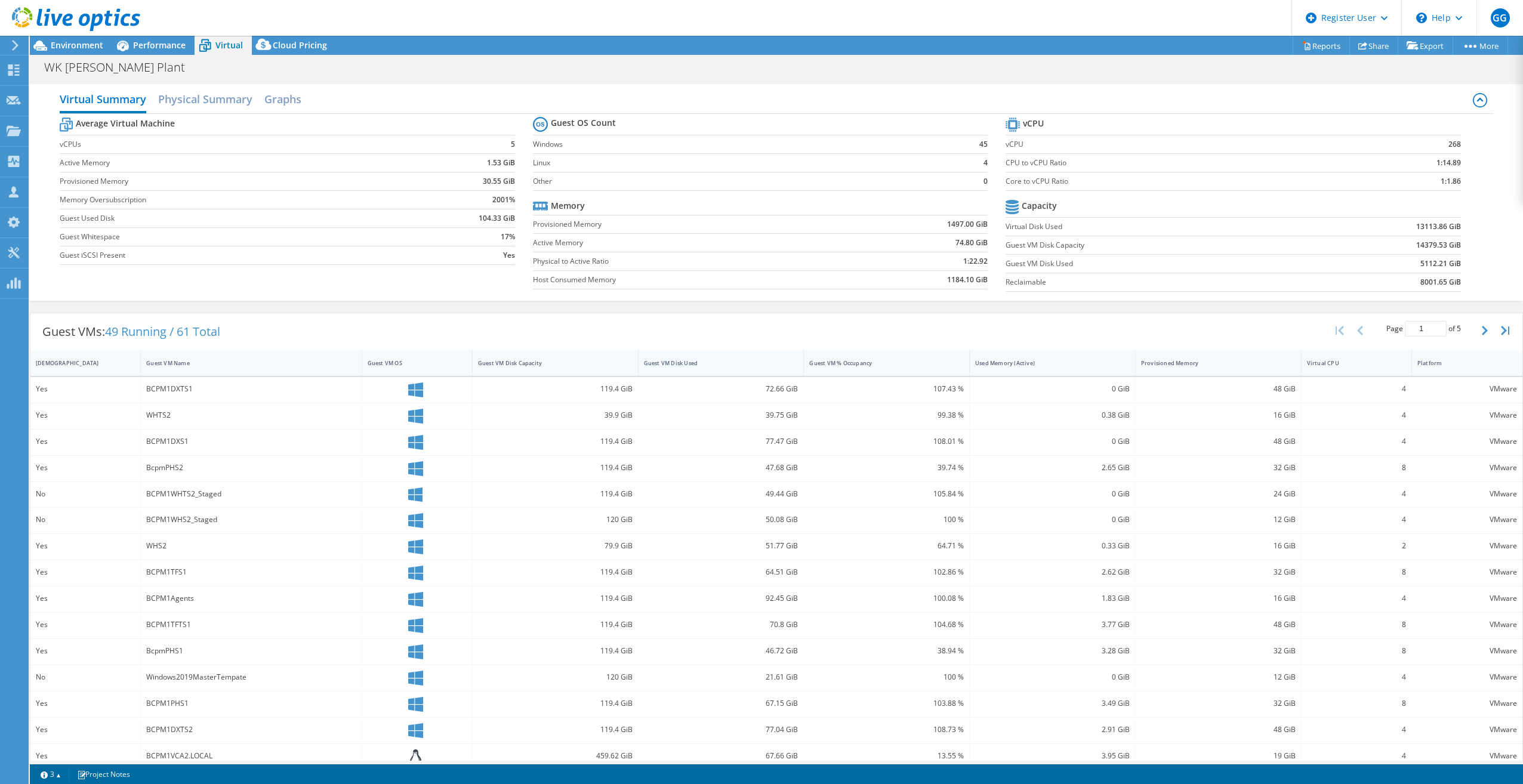
click at [678, 363] on div "Guest VM Disk Used" at bounding box center [714, 363] width 140 height 8
click at [680, 364] on div "Guest VM Disk Used" at bounding box center [714, 363] width 140 height 8
click at [87, 46] on span "Environment" at bounding box center [77, 45] width 52 height 12
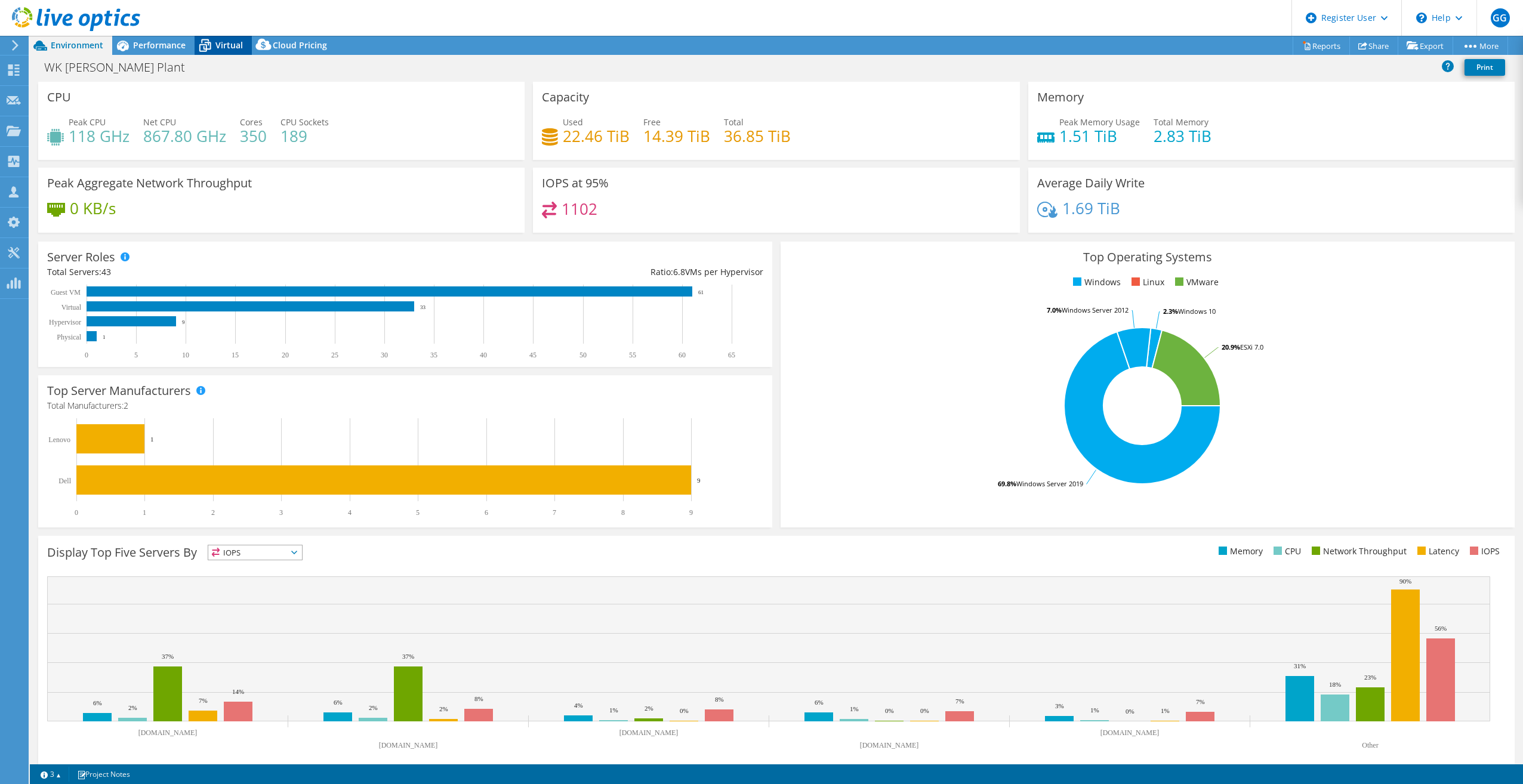
click at [221, 42] on span "Virtual" at bounding box center [229, 45] width 27 height 12
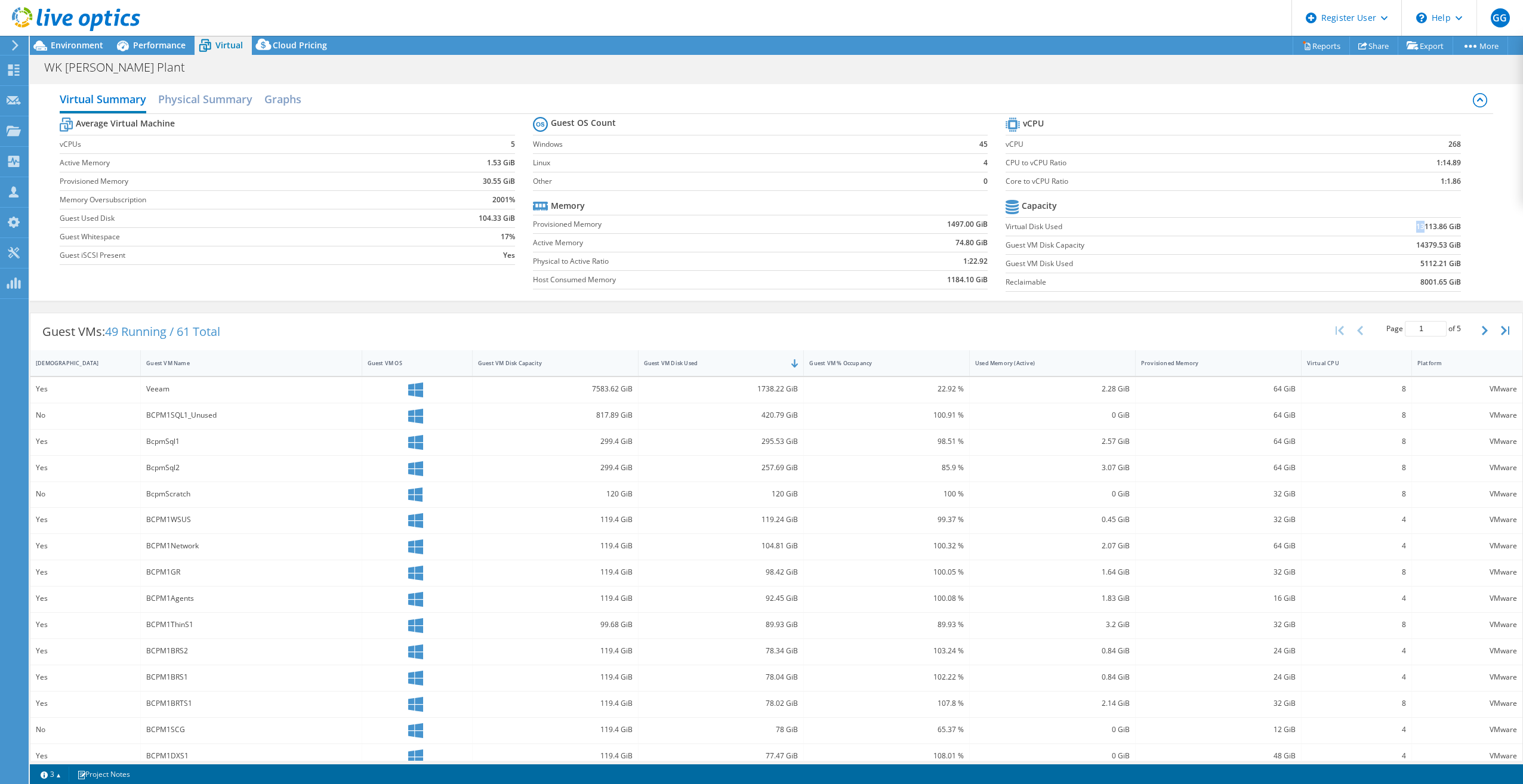
drag, startPoint x: 1416, startPoint y: 224, endPoint x: 1056, endPoint y: 226, distance: 360.0
click at [1056, 226] on tr "Virtual Disk Used 13113.86 GiB" at bounding box center [1232, 226] width 455 height 18
drag, startPoint x: 1056, startPoint y: 226, endPoint x: 1014, endPoint y: 230, distance: 42.2
click at [1014, 230] on label "Virtual Disk Used" at bounding box center [1154, 227] width 297 height 12
drag, startPoint x: 998, startPoint y: 228, endPoint x: 1459, endPoint y: 226, distance: 461.0
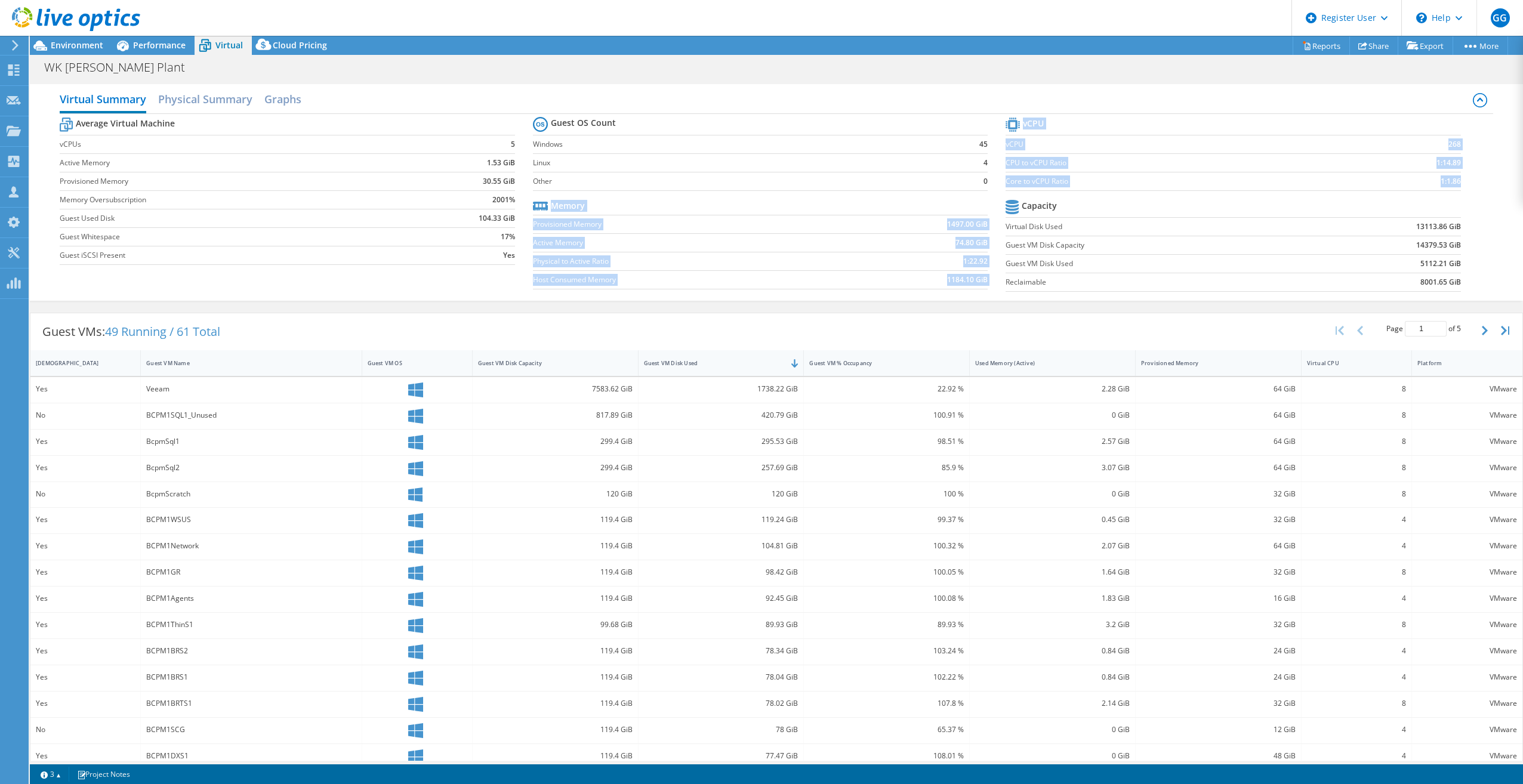
click at [1459, 226] on div "Average Virtual Machine vCPUs 5 Active Memory 1.53 GiB Provisioned Memory 30.55…" at bounding box center [776, 206] width 1433 height 183
drag, startPoint x: 1459, startPoint y: 226, endPoint x: 1473, endPoint y: 233, distance: 15.7
click at [1473, 233] on div "Average Virtual Machine vCPUs 5 Active Memory 1.53 GiB Provisioned Memory 30.55…" at bounding box center [776, 206] width 1433 height 183
click at [71, 46] on span "Environment" at bounding box center [77, 45] width 52 height 12
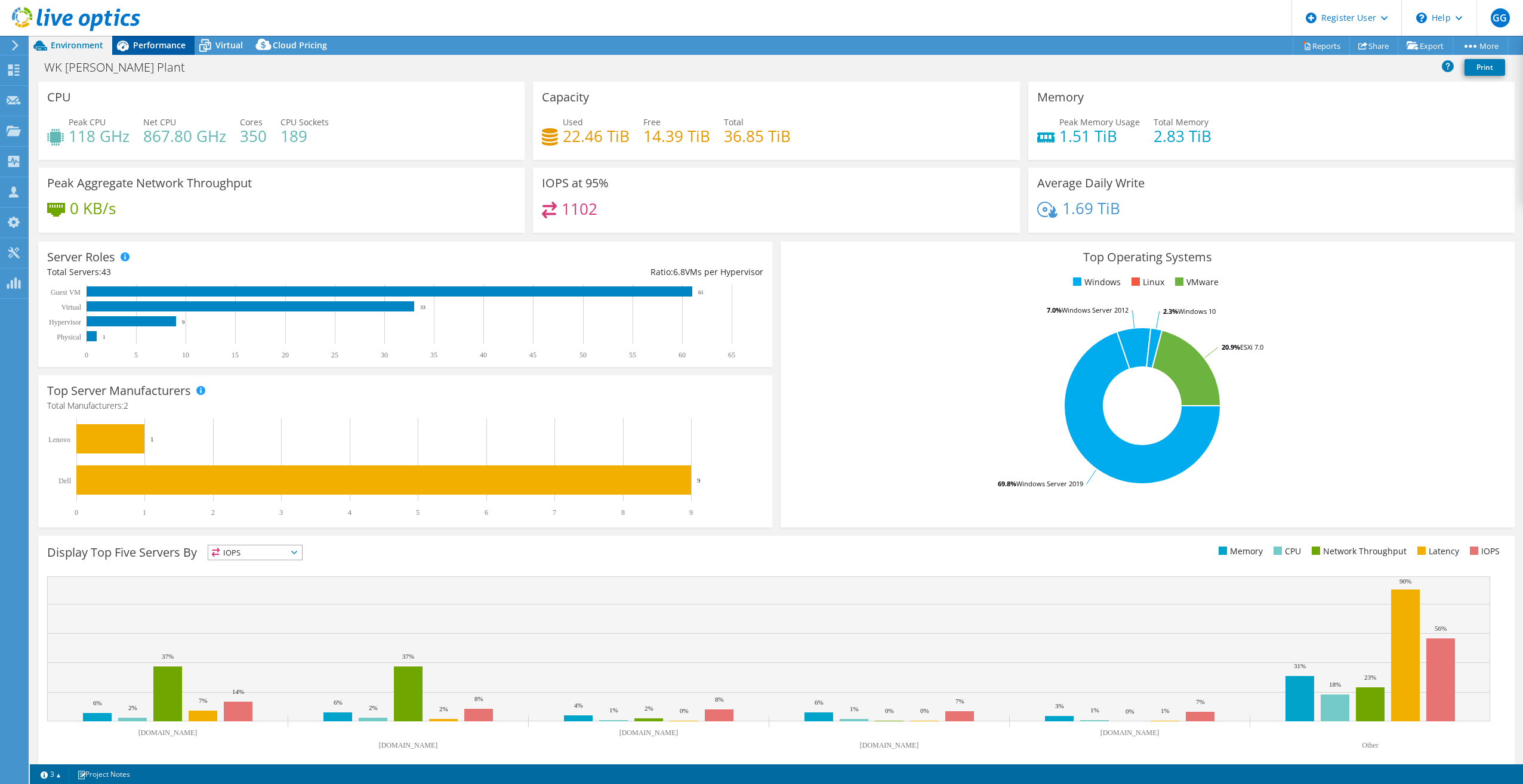
click at [145, 44] on span "Performance" at bounding box center [159, 45] width 52 height 12
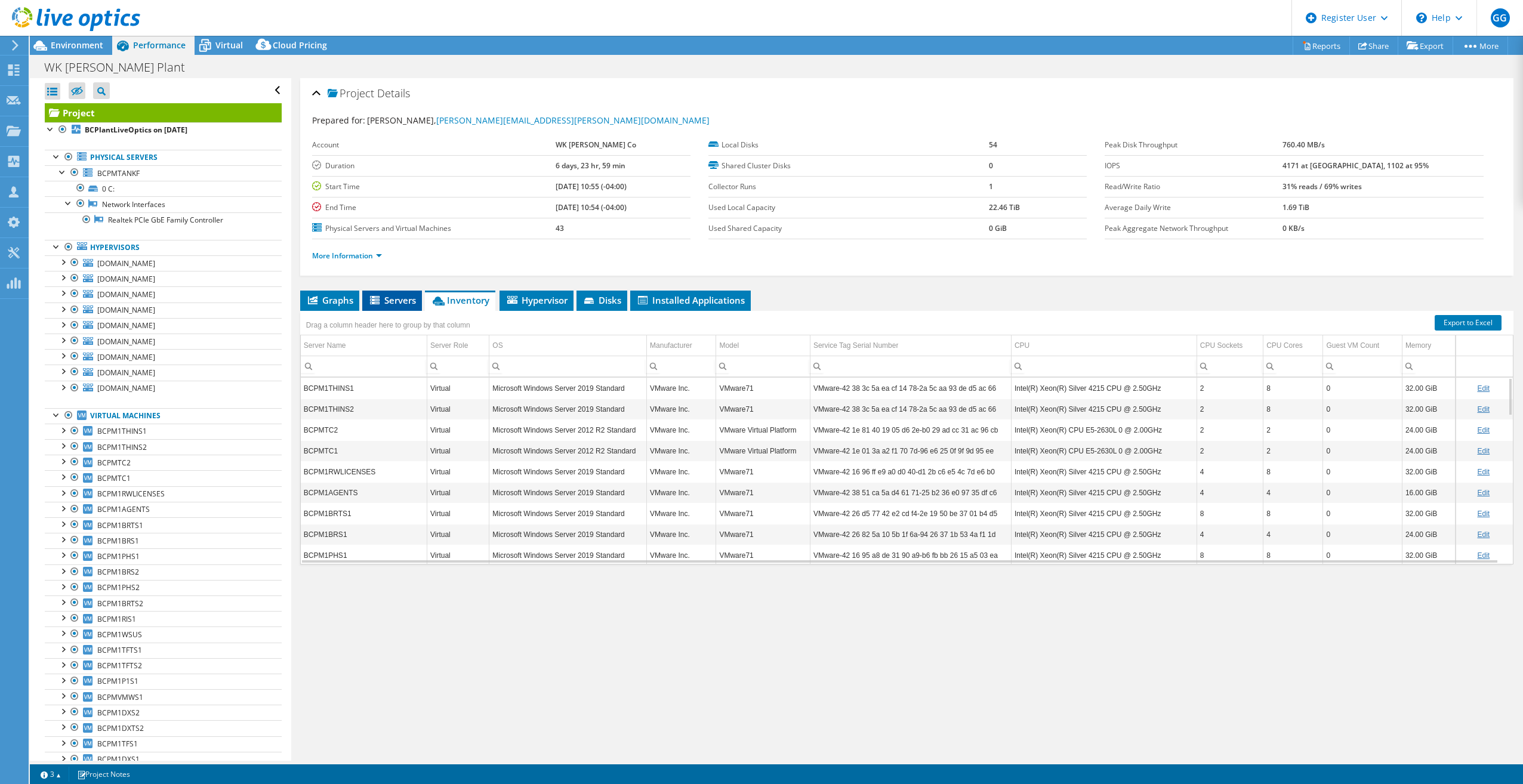
click at [399, 305] on span "Servers" at bounding box center [391, 300] width 47 height 12
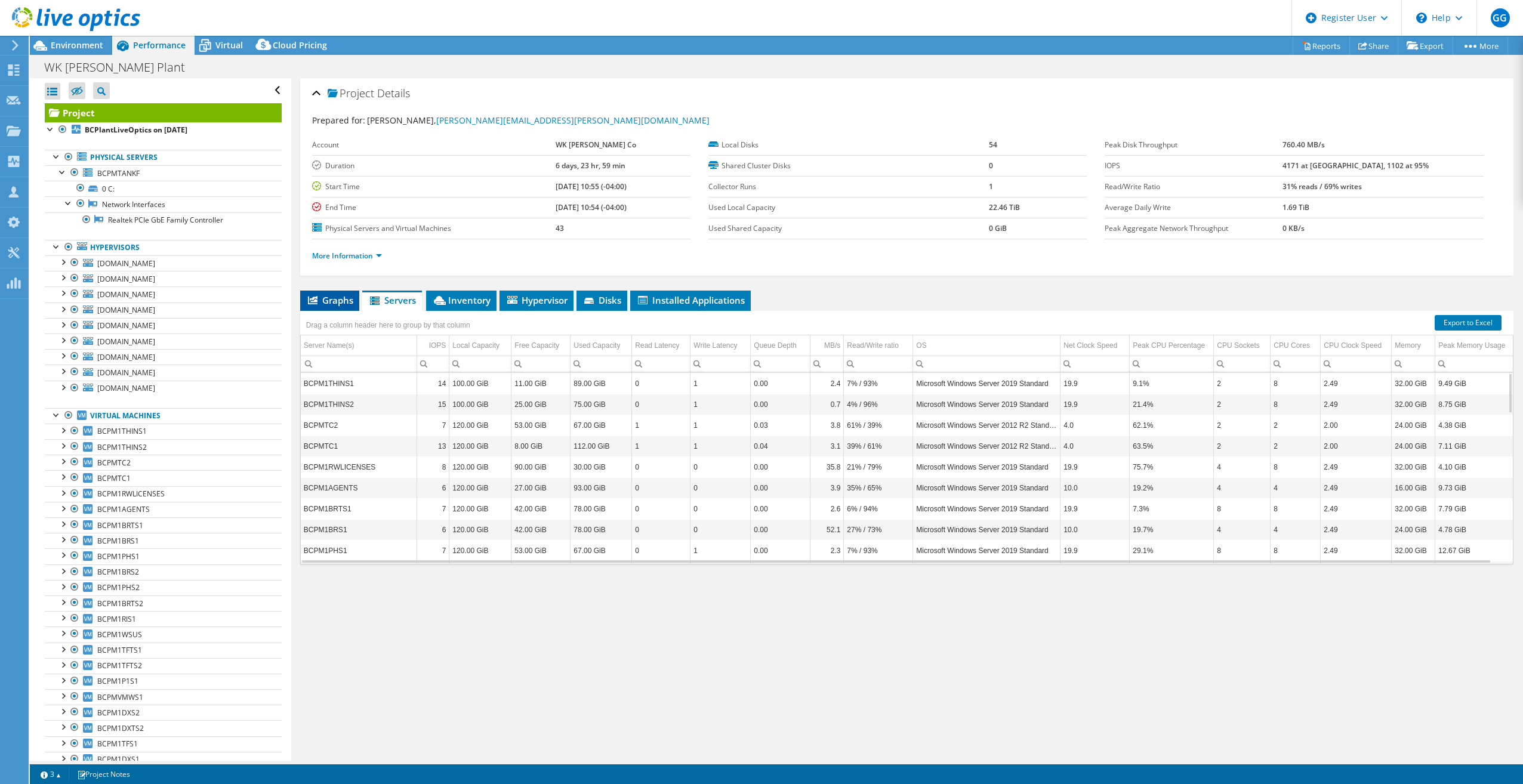
click at [343, 299] on span "Graphs" at bounding box center [329, 300] width 47 height 12
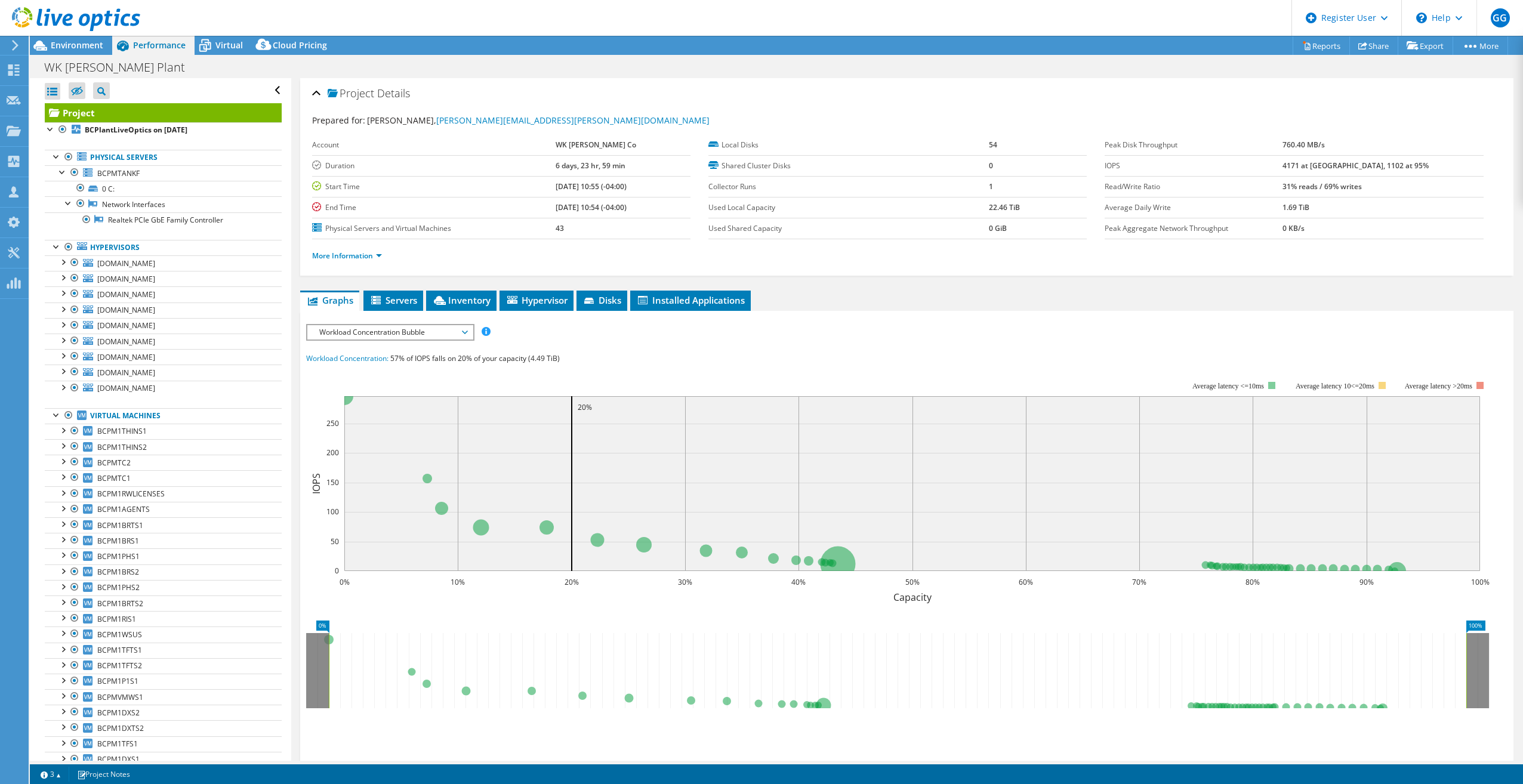
click at [454, 334] on span "Workload Concentration Bubble" at bounding box center [389, 332] width 154 height 14
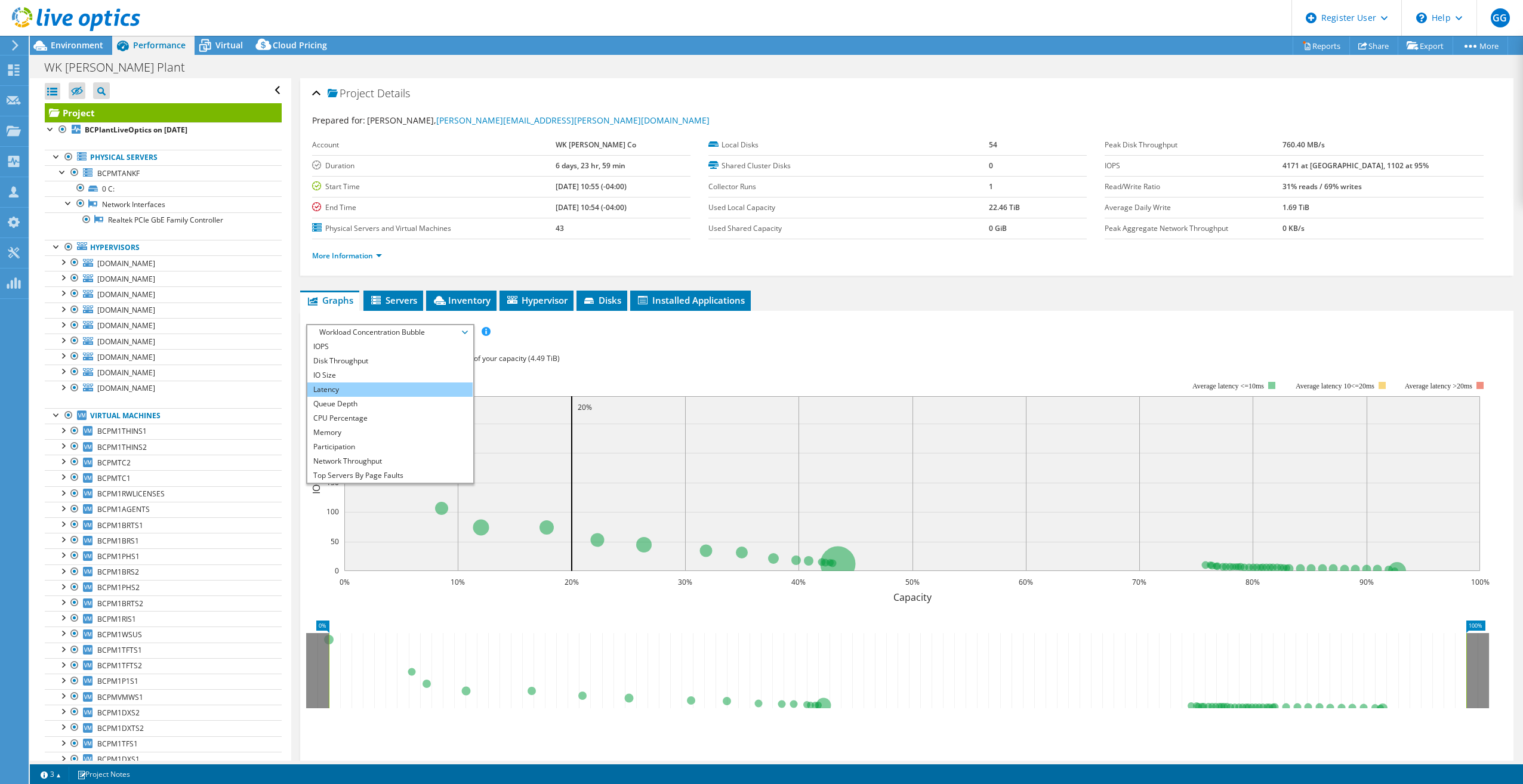
drag, startPoint x: 374, startPoint y: 386, endPoint x: 430, endPoint y: 396, distance: 56.9
click at [374, 386] on li "Latency" at bounding box center [389, 389] width 165 height 14
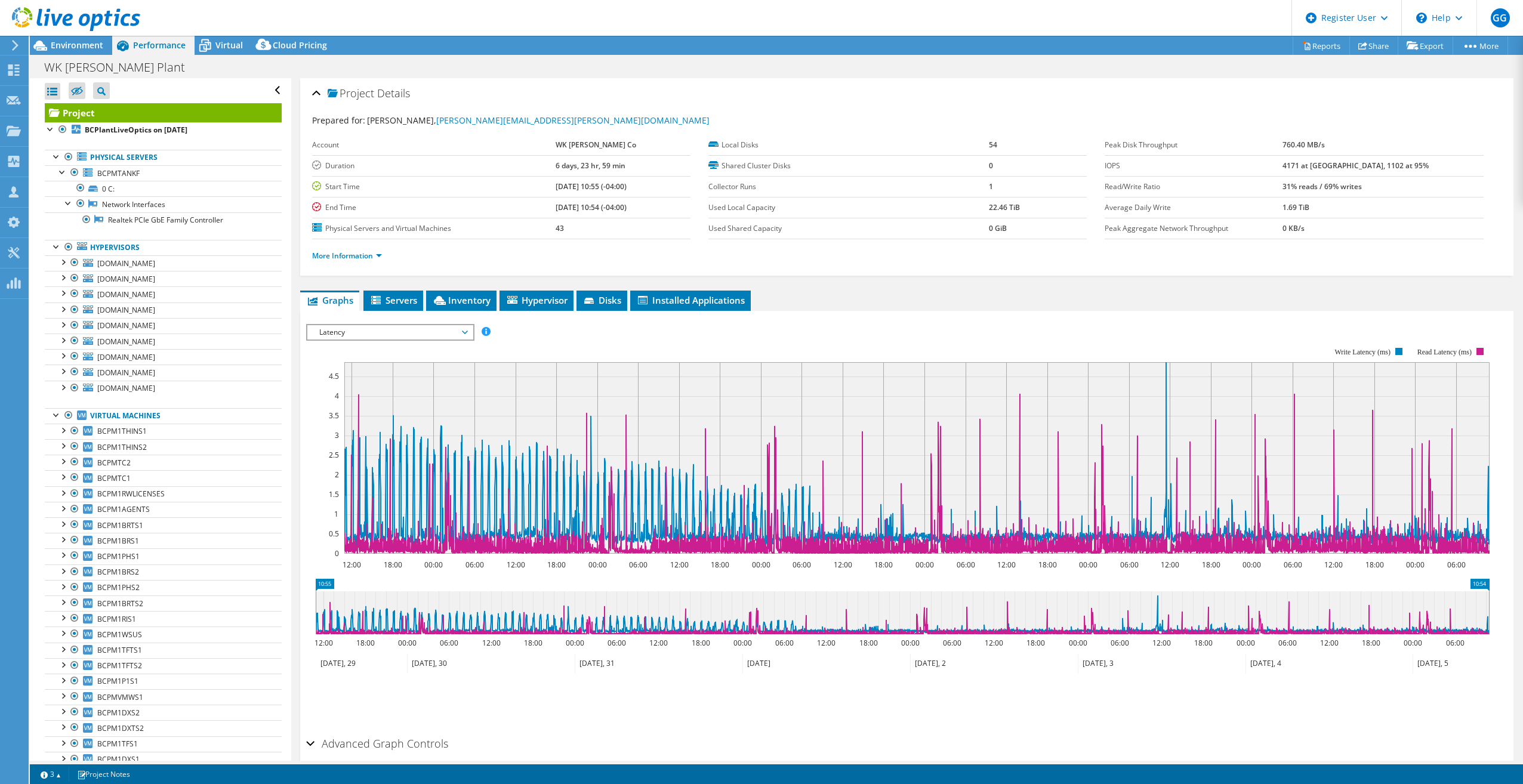
click at [401, 328] on span "Latency" at bounding box center [389, 332] width 154 height 14
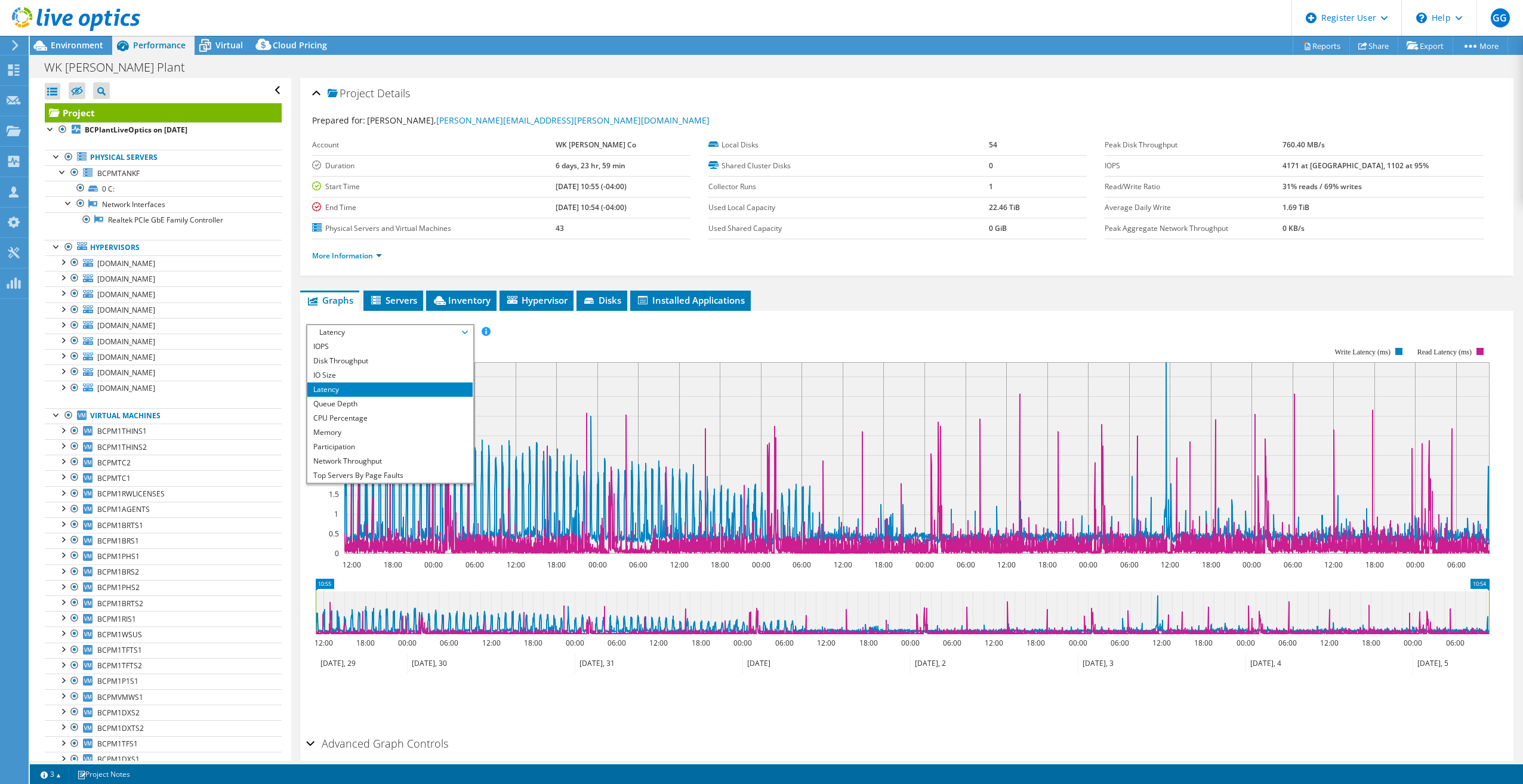
scroll to position [42, 0]
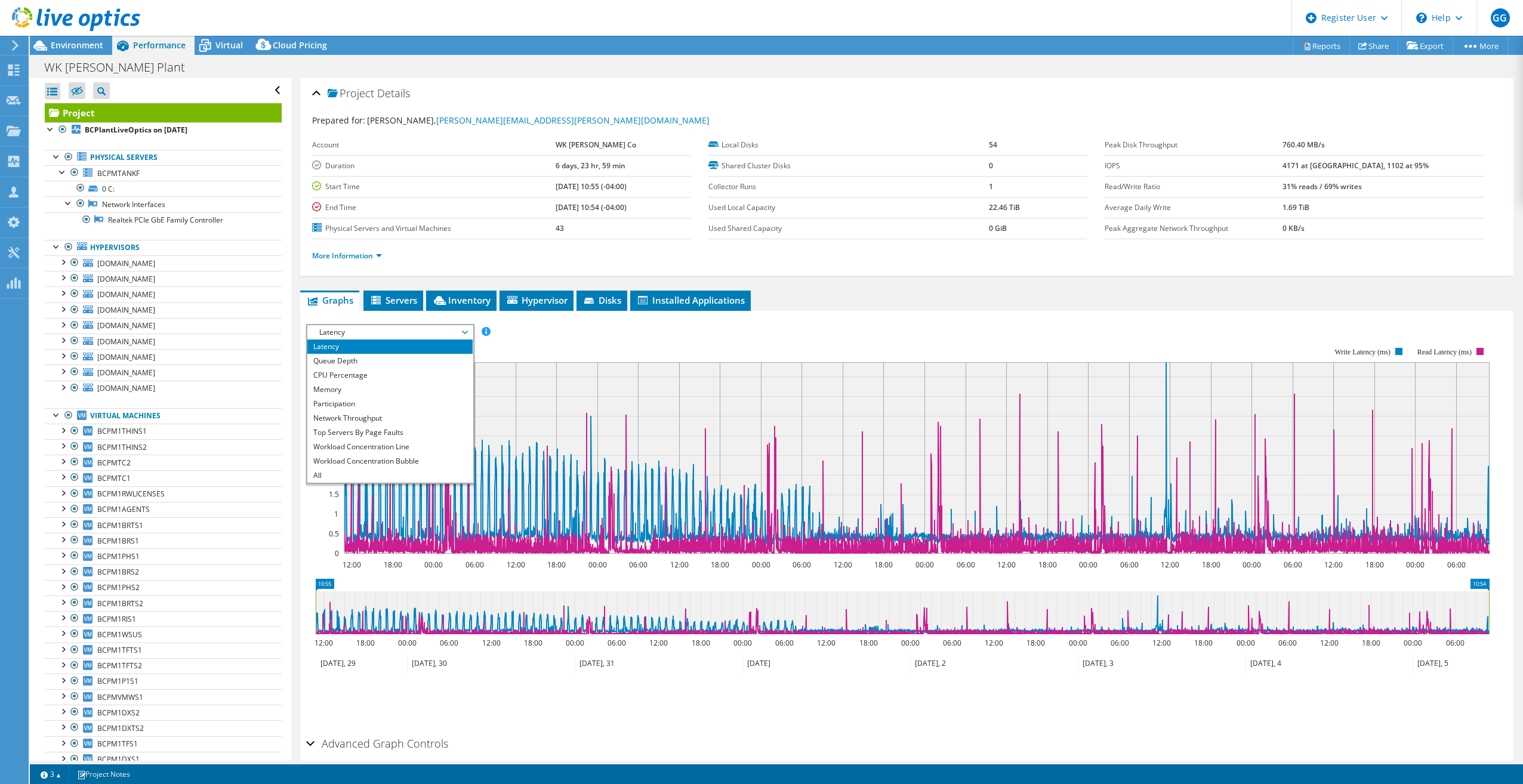
click at [862, 303] on ul "Graphs Servers Inventory Hypervisor Disks Cluster Disks Installed Applications" at bounding box center [907, 300] width 1213 height 20
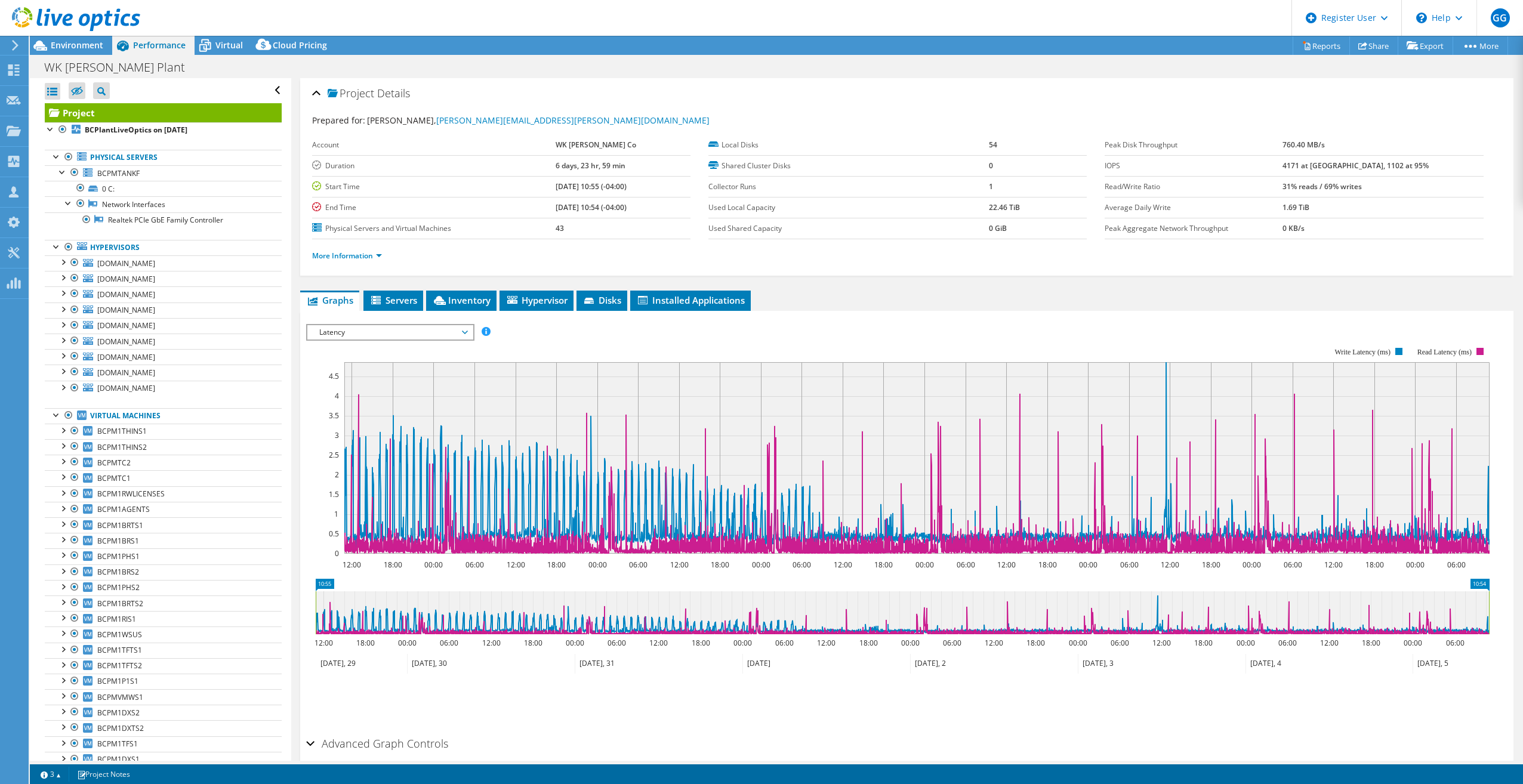
drag, startPoint x: 464, startPoint y: 334, endPoint x: 463, endPoint y: 361, distance: 27.0
click at [464, 335] on span "Latency" at bounding box center [389, 332] width 154 height 14
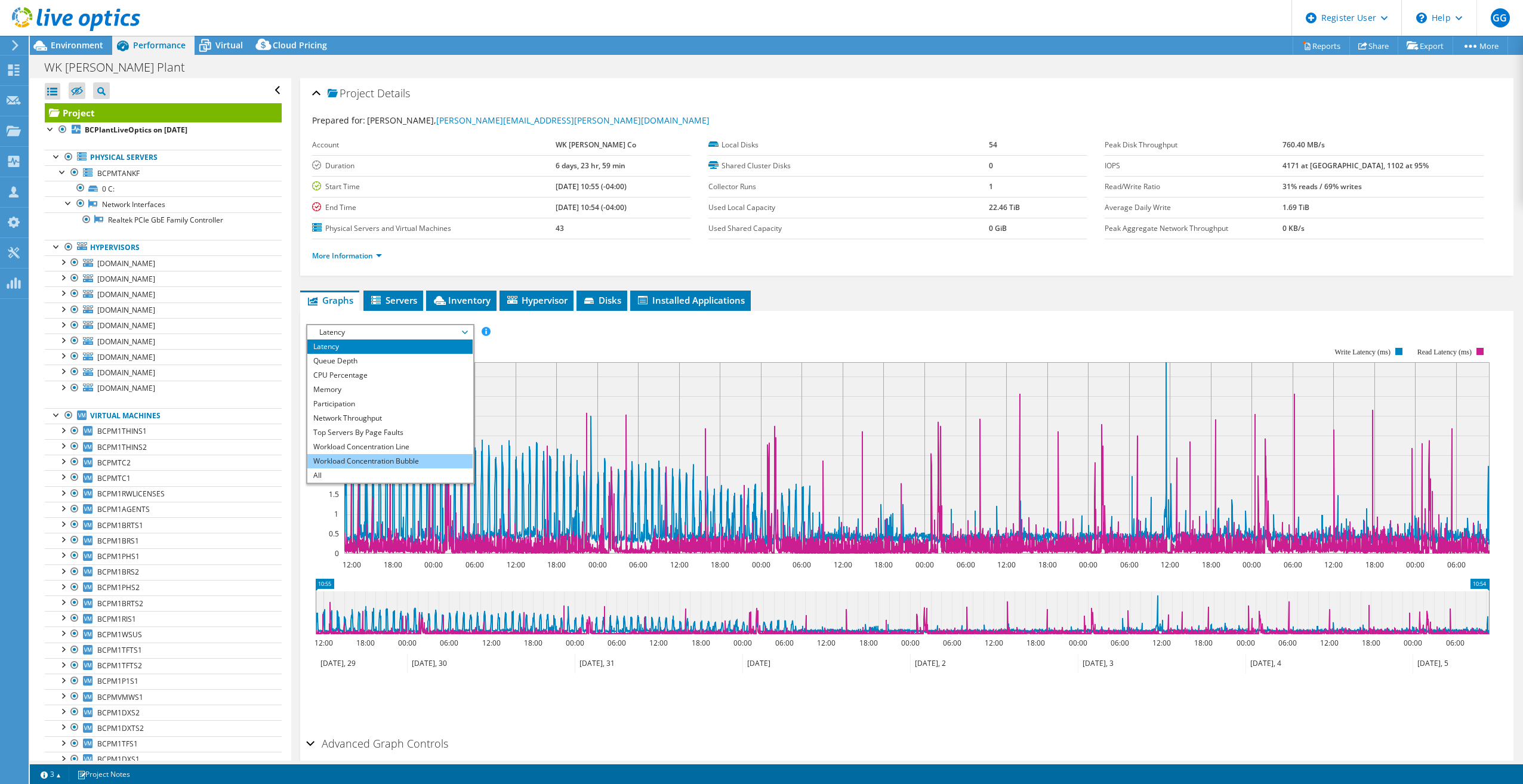
click at [396, 459] on li "Workload Concentration Bubble" at bounding box center [389, 461] width 165 height 14
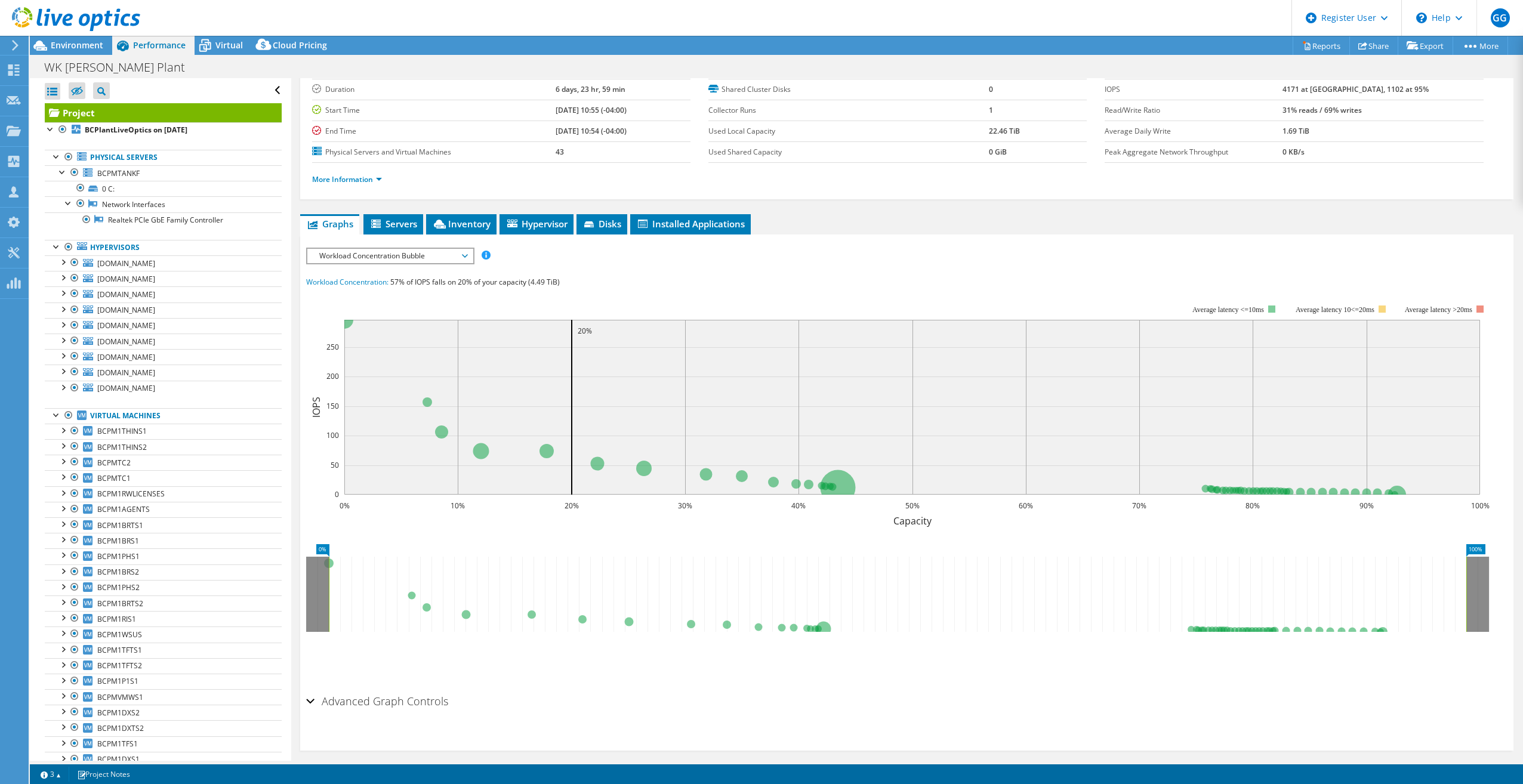
scroll to position [87, 0]
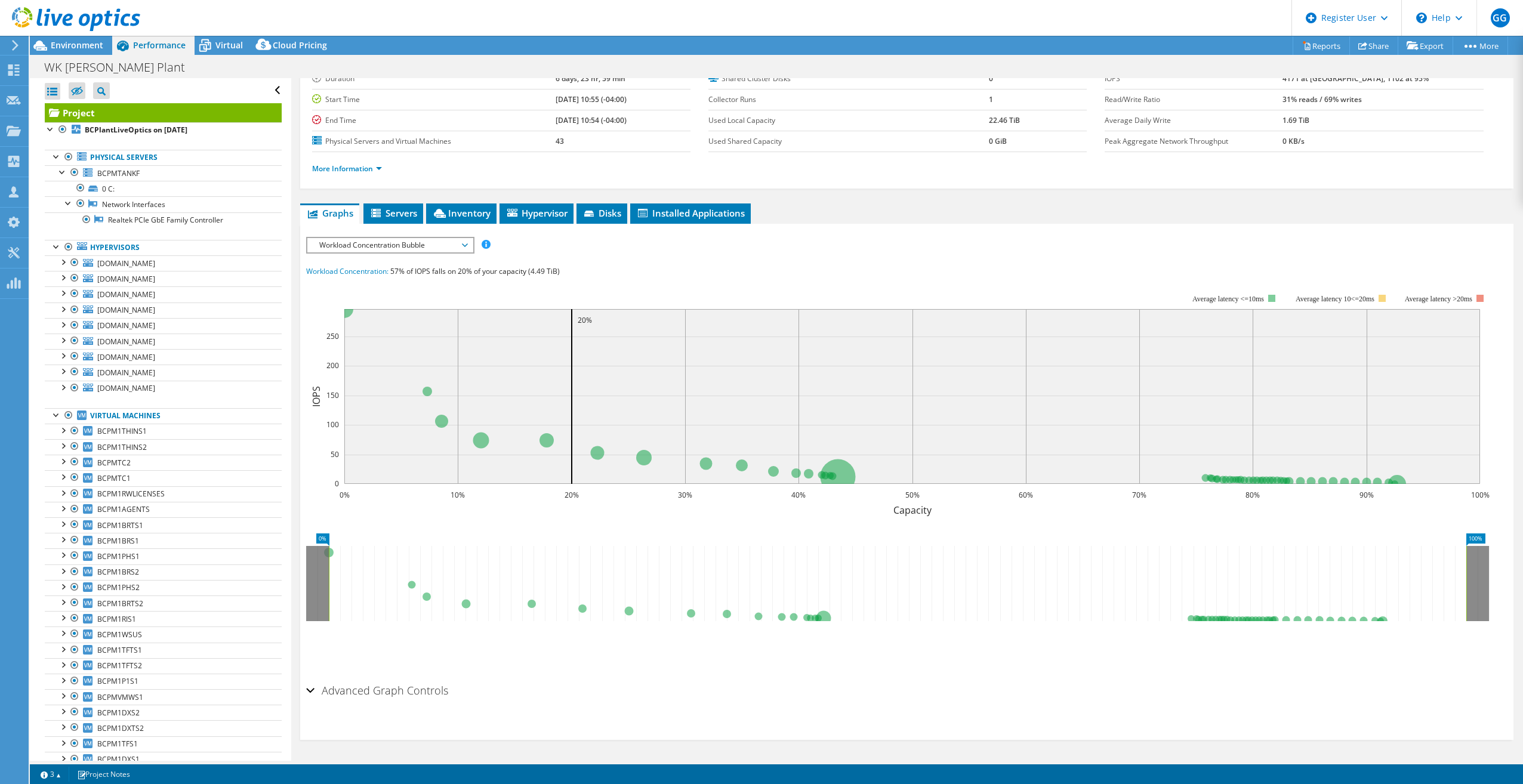
click at [418, 244] on span "Workload Concentration Bubble" at bounding box center [389, 245] width 154 height 14
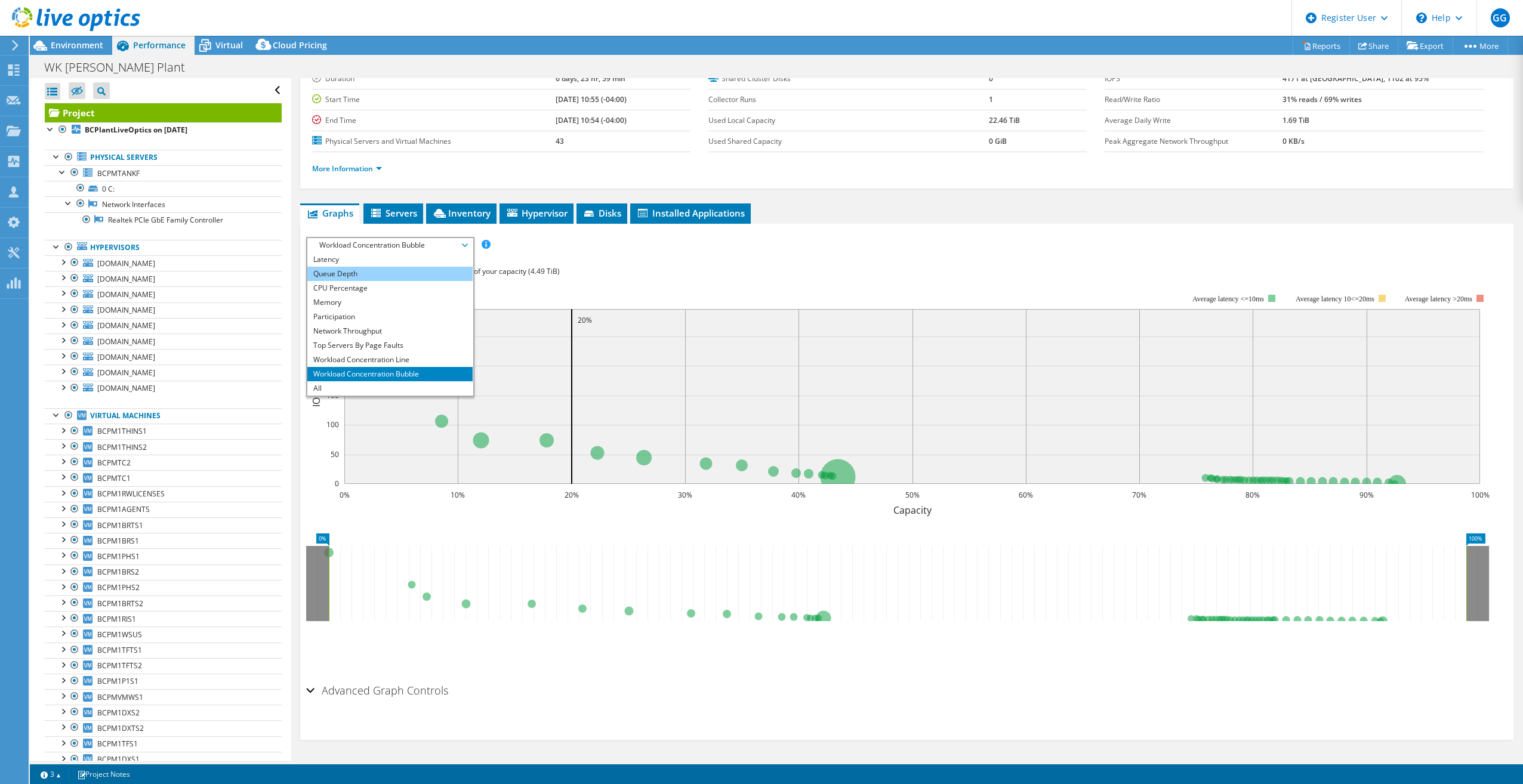
click at [351, 275] on li "Queue Depth" at bounding box center [389, 273] width 165 height 14
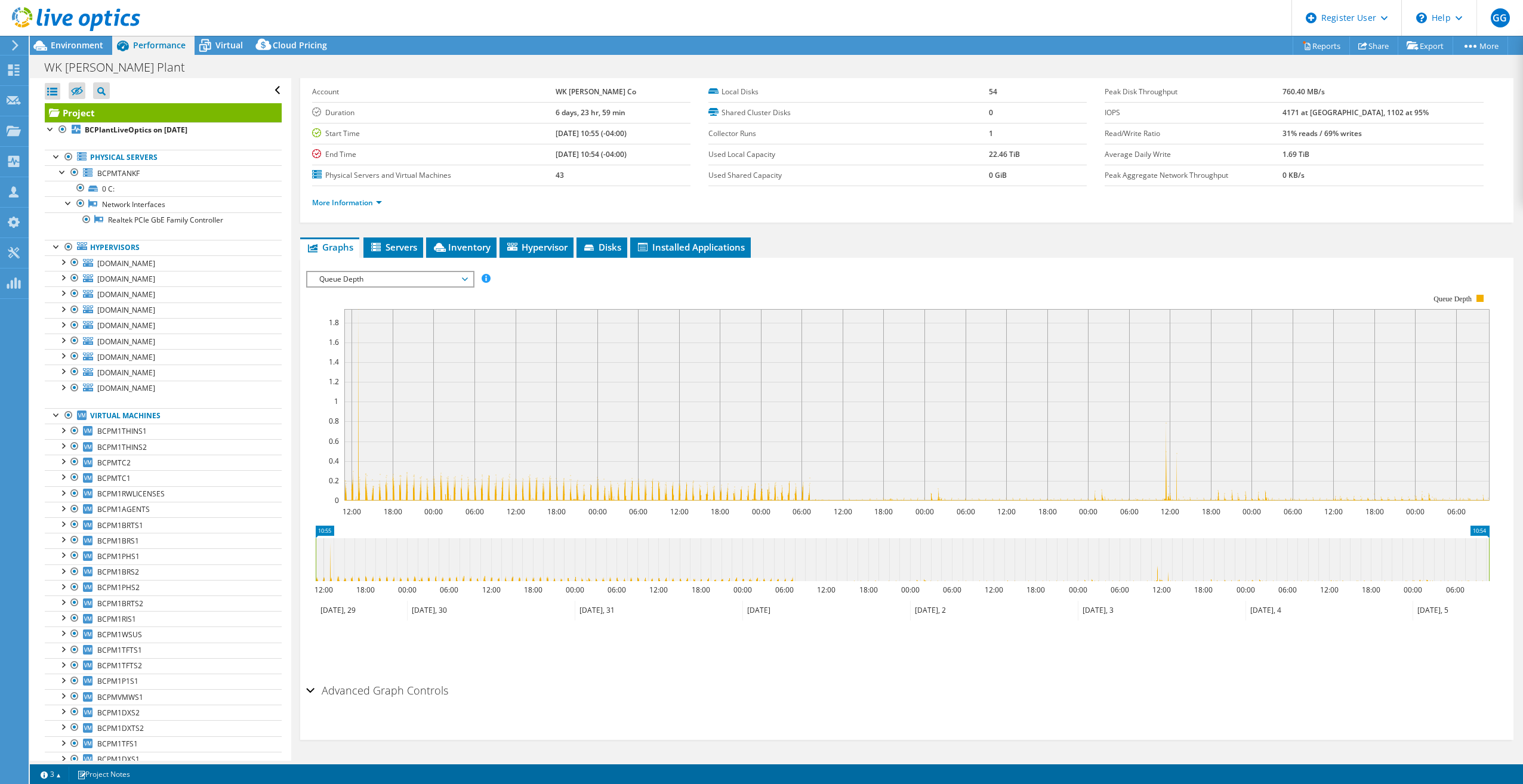
scroll to position [0, 0]
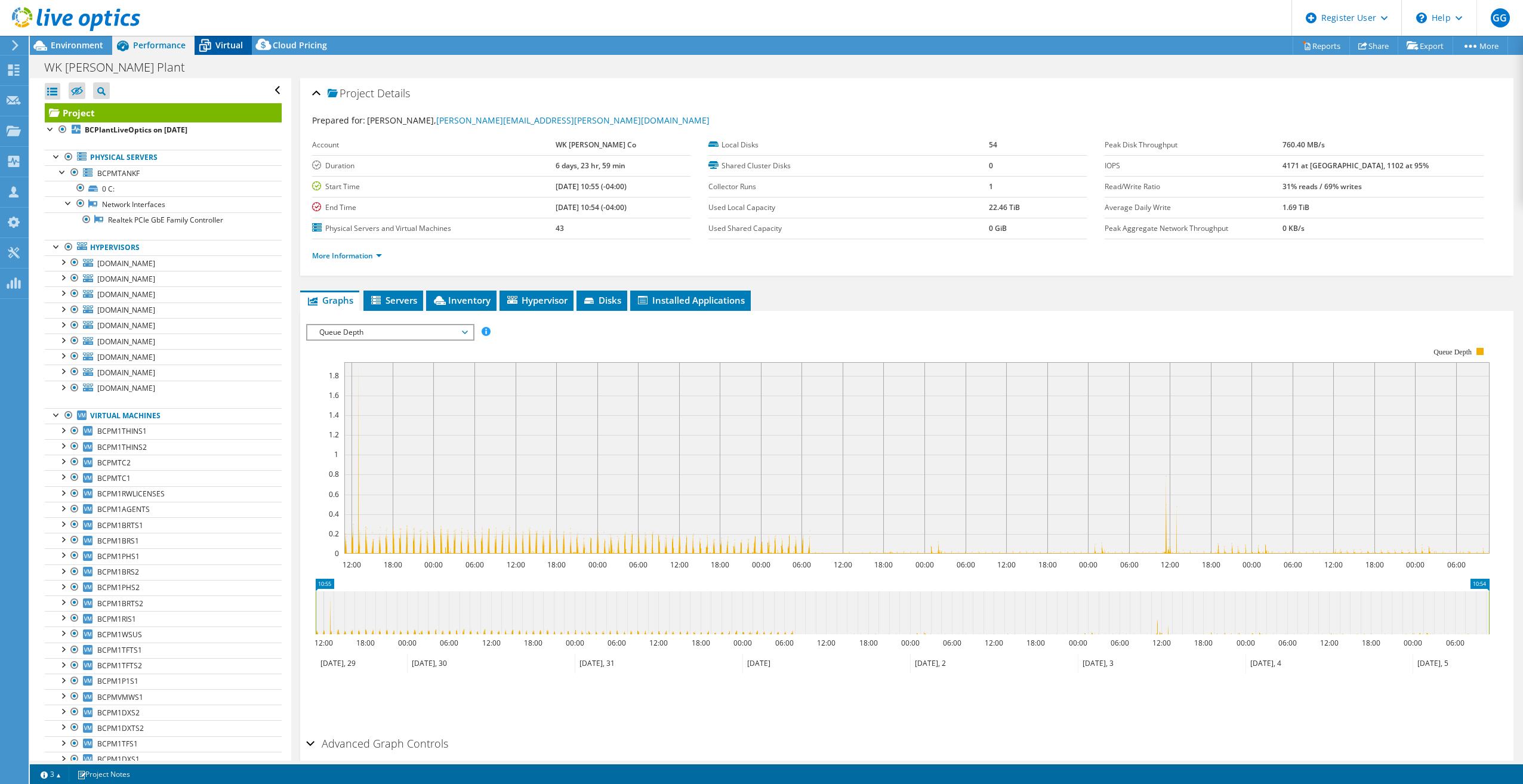
click at [222, 43] on span "Virtual" at bounding box center [229, 45] width 27 height 12
